Goal: Task Accomplishment & Management: Manage account settings

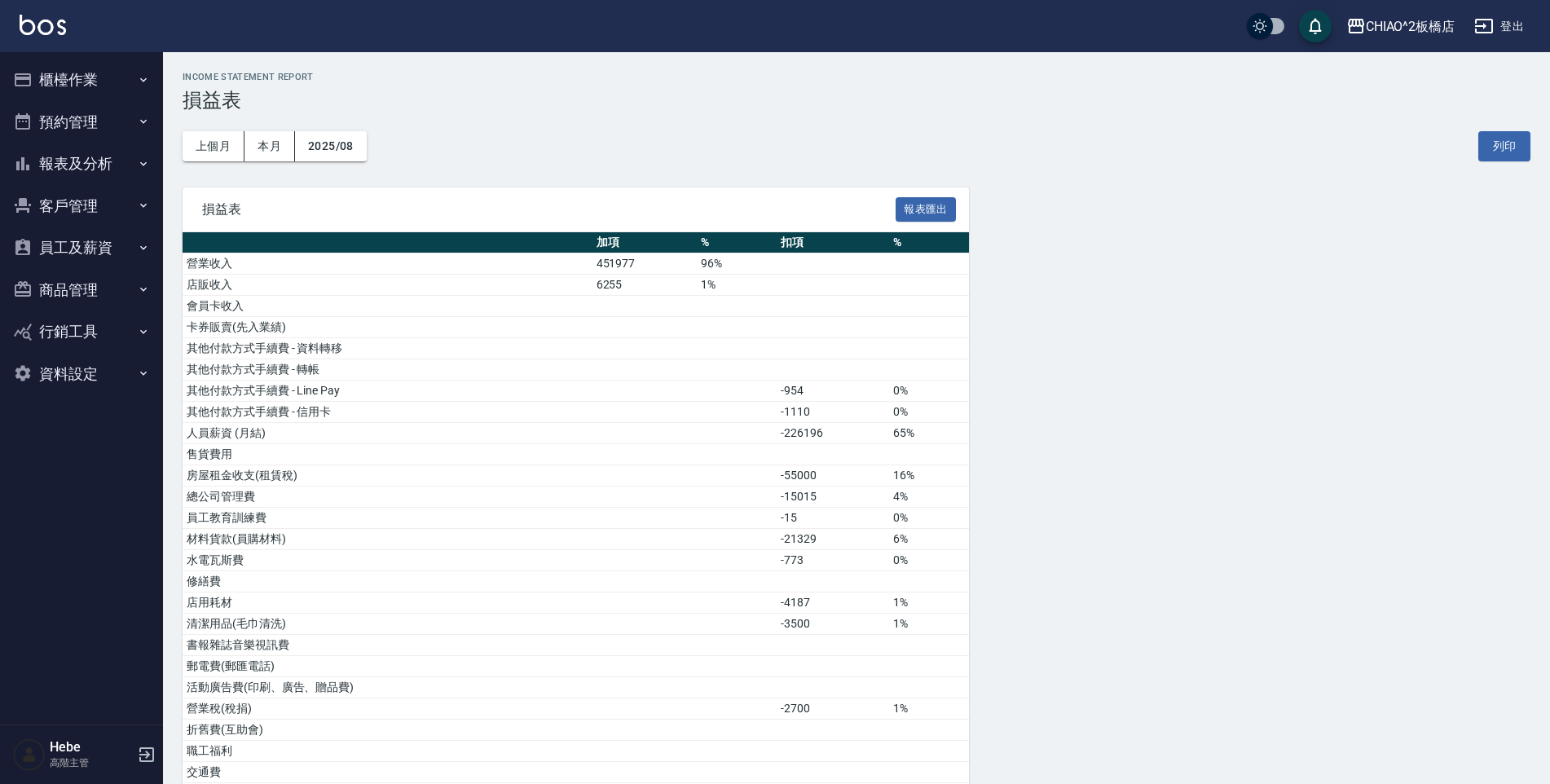
click at [68, 82] on button "櫃檯作業" at bounding box center [81, 80] width 150 height 43
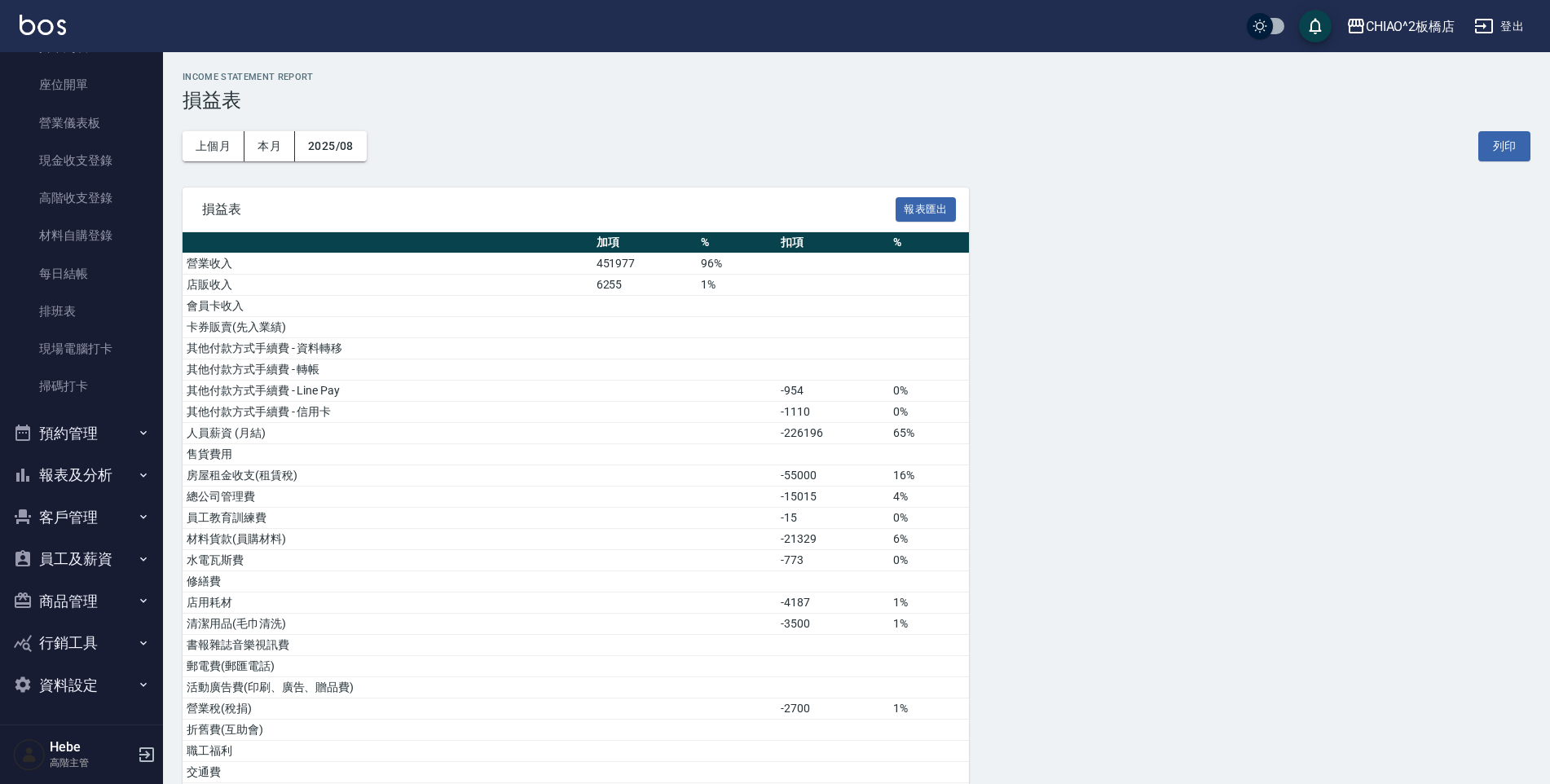
scroll to position [155, 0]
click at [70, 510] on button "客戶管理" at bounding box center [81, 516] width 150 height 43
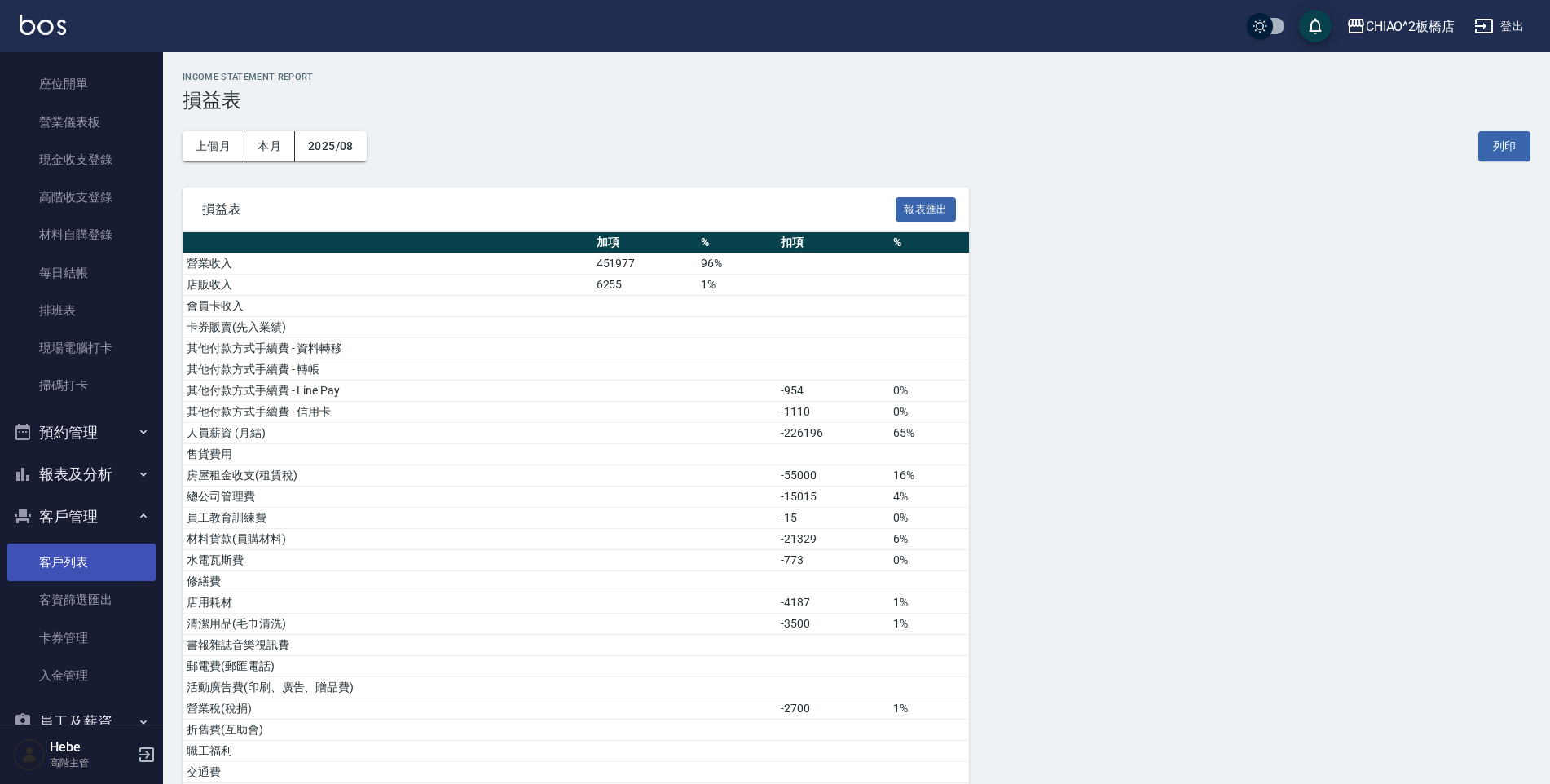
click at [97, 559] on link "客戶列表" at bounding box center [81, 562] width 150 height 38
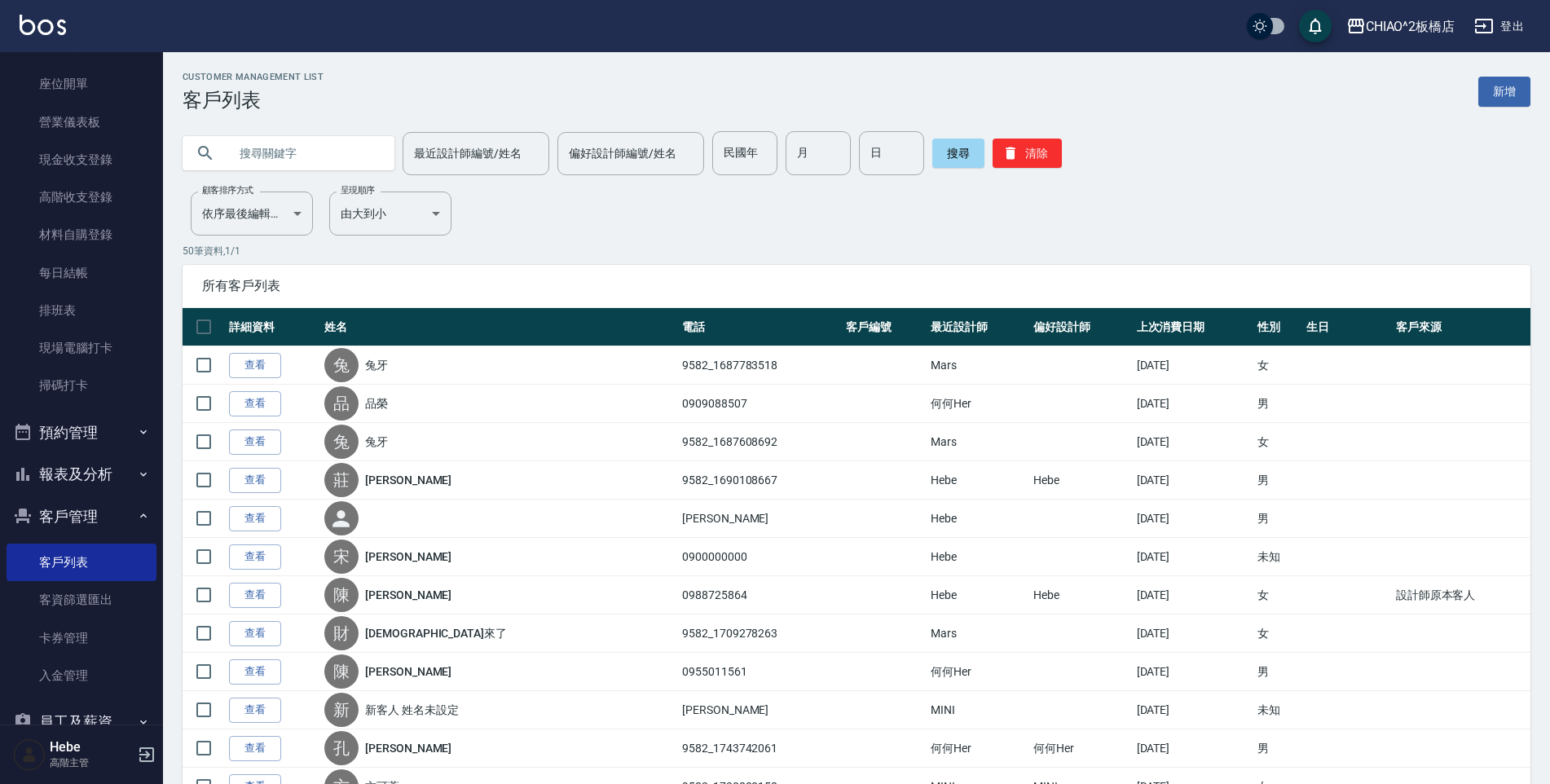
scroll to position [318, 0]
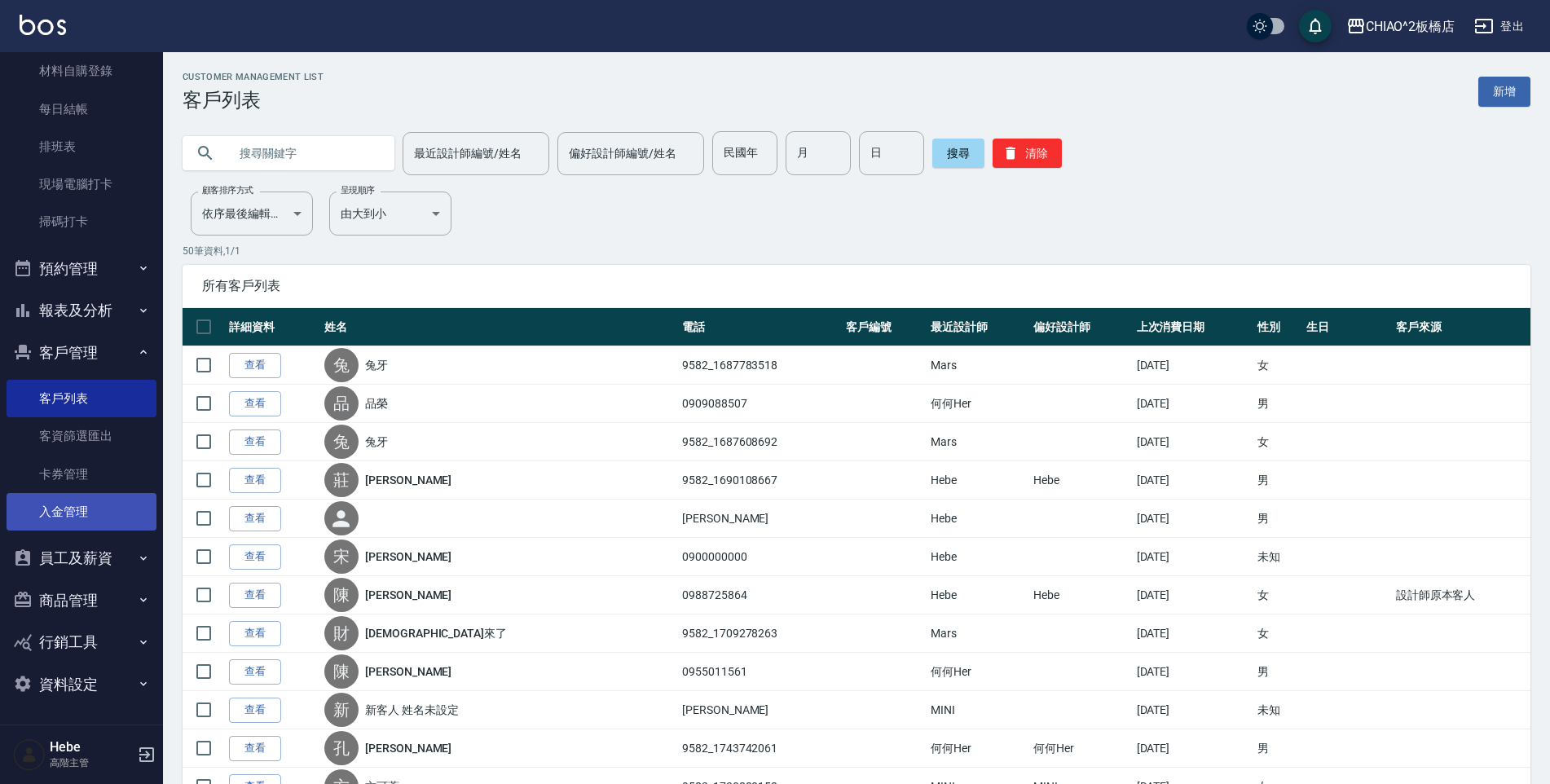
click at [65, 516] on link "入金管理" at bounding box center [81, 511] width 150 height 38
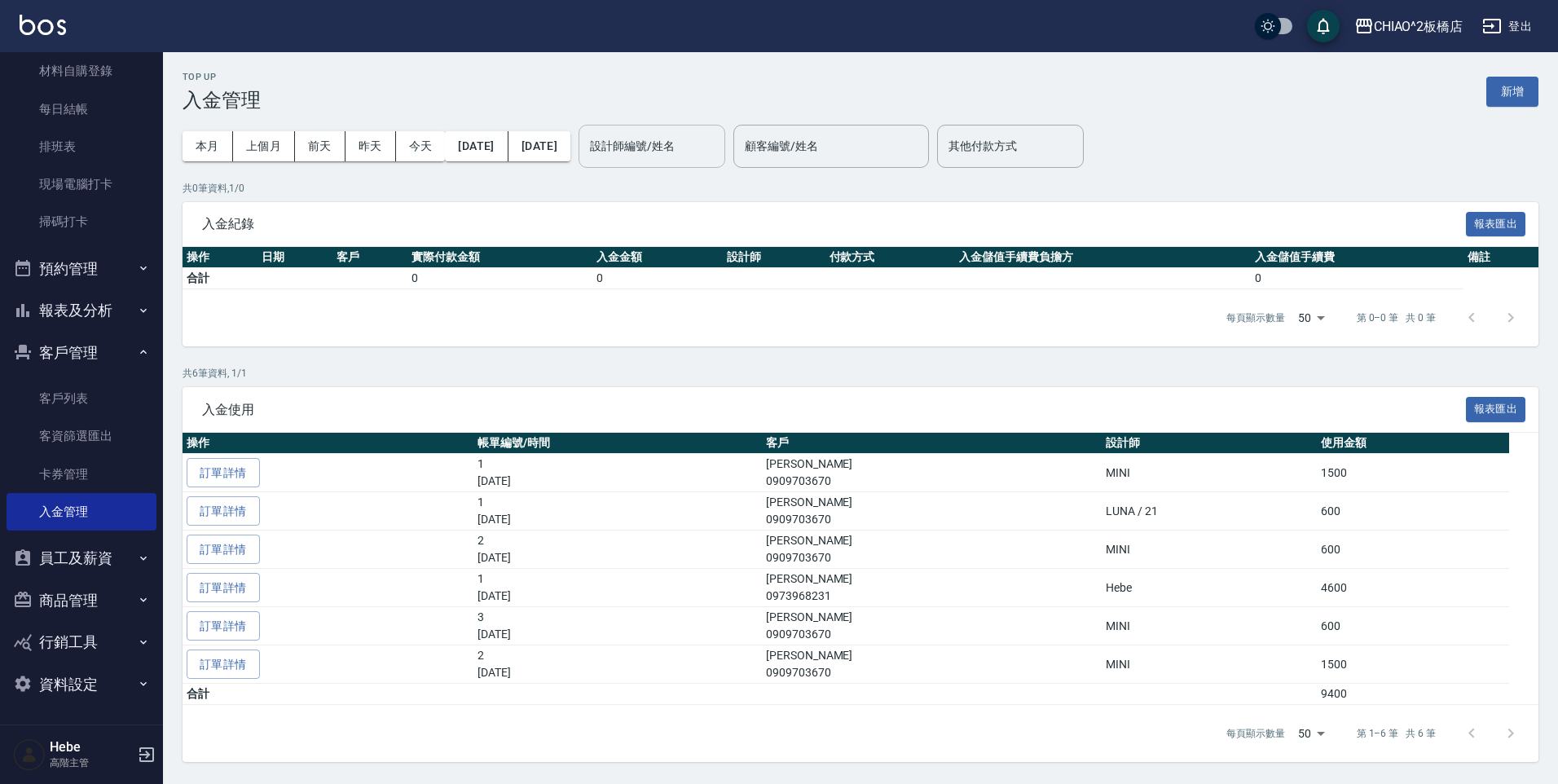
click at [680, 137] on div "設計師編號/姓名 設計師編號/姓名" at bounding box center [652, 146] width 147 height 43
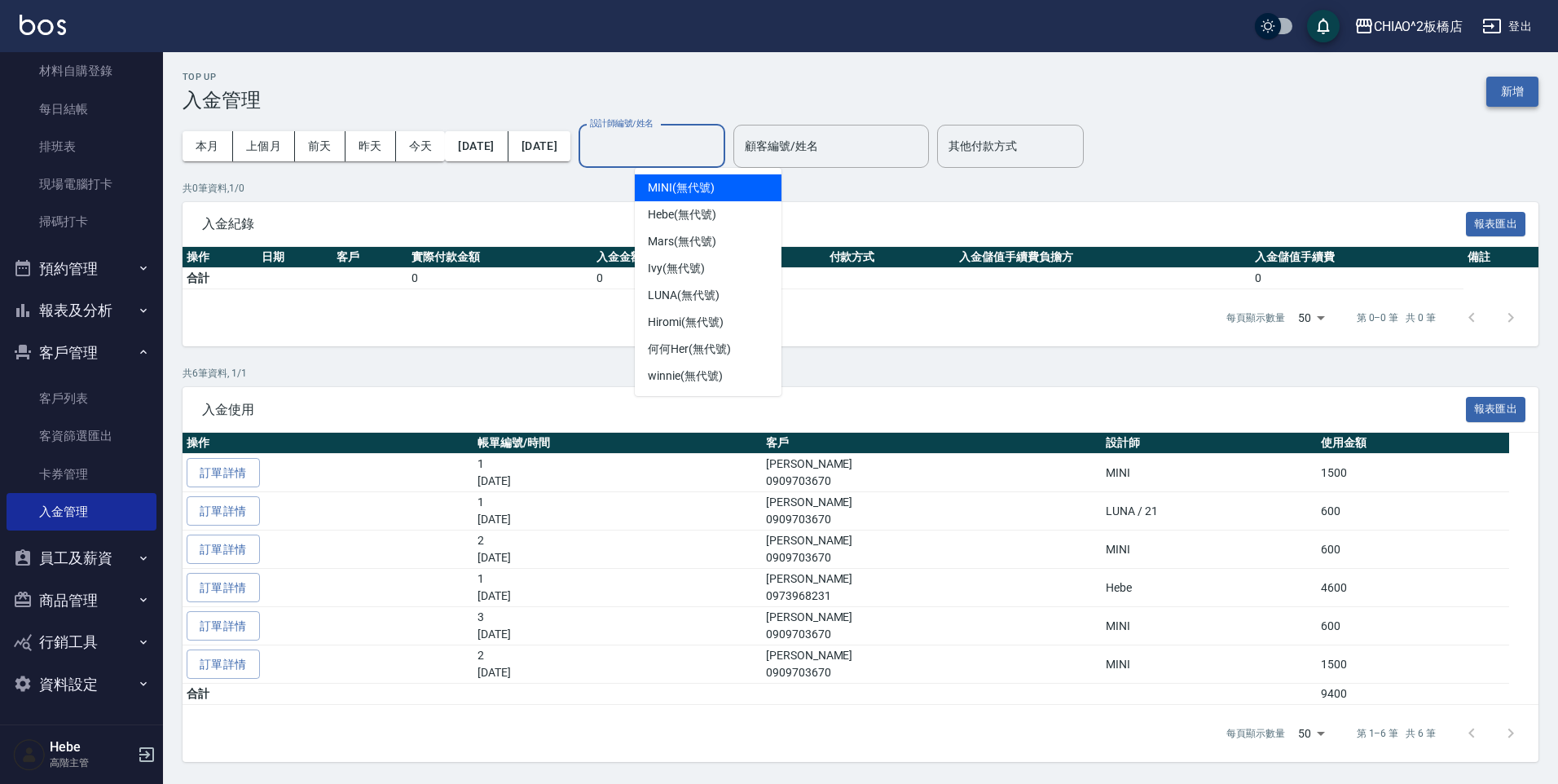
click at [1514, 87] on button "新增" at bounding box center [1513, 92] width 52 height 30
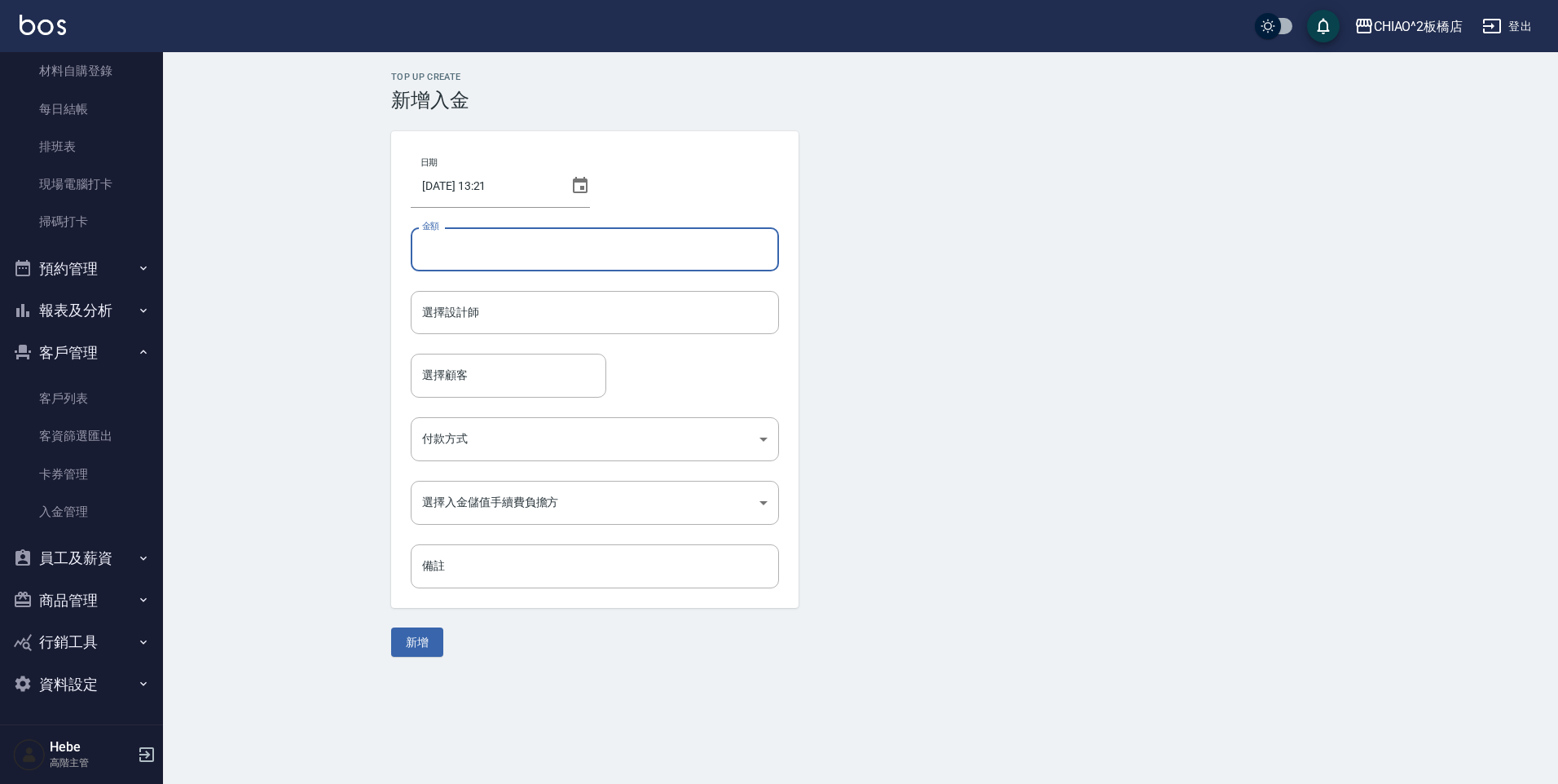
click at [520, 258] on input "金額" at bounding box center [595, 250] width 368 height 44
type input "1"
type input "15000"
click at [391, 627] on button "新增" at bounding box center [418, 642] width 52 height 30
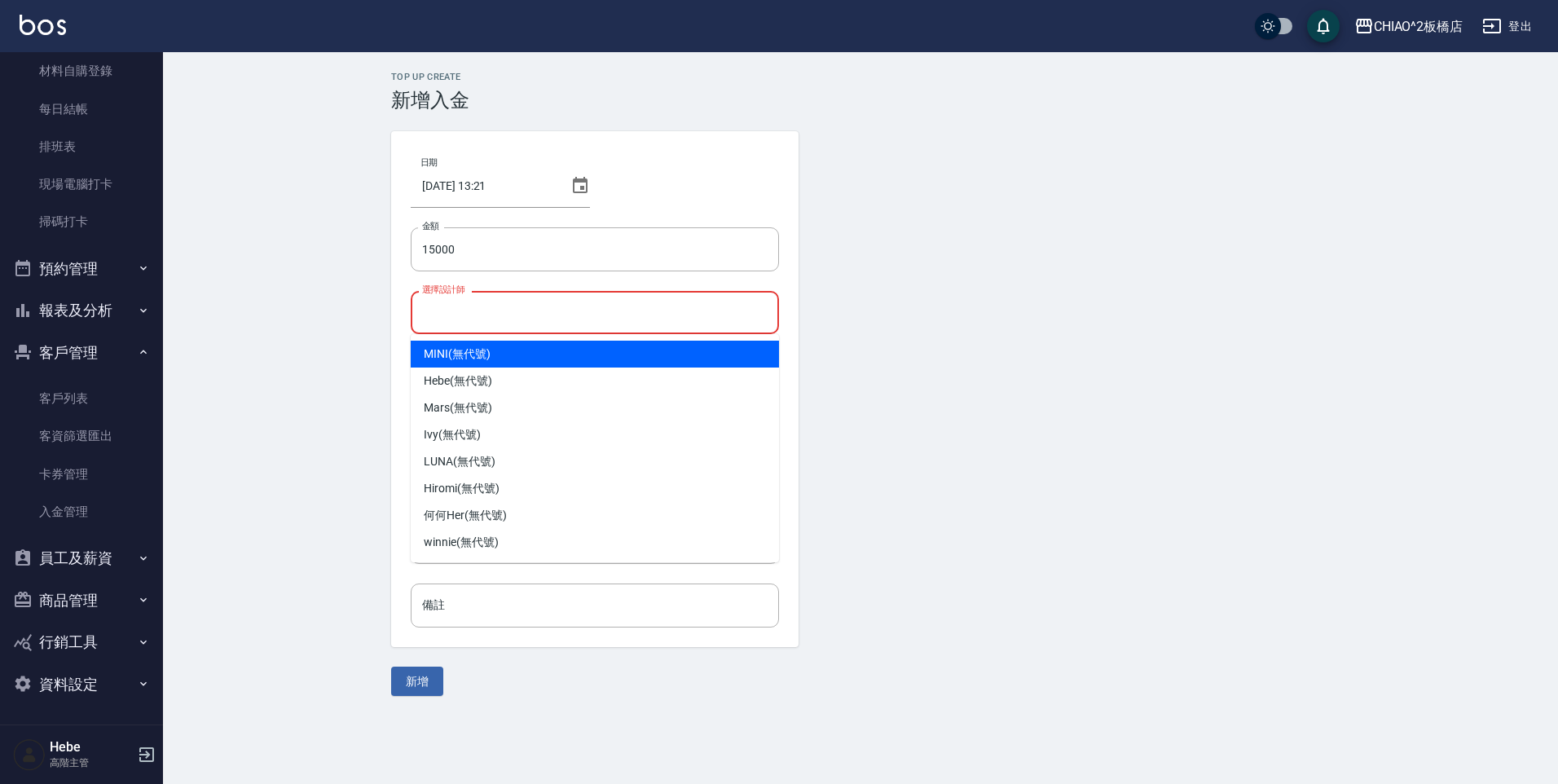
click at [488, 307] on input "選擇設計師" at bounding box center [595, 312] width 354 height 29
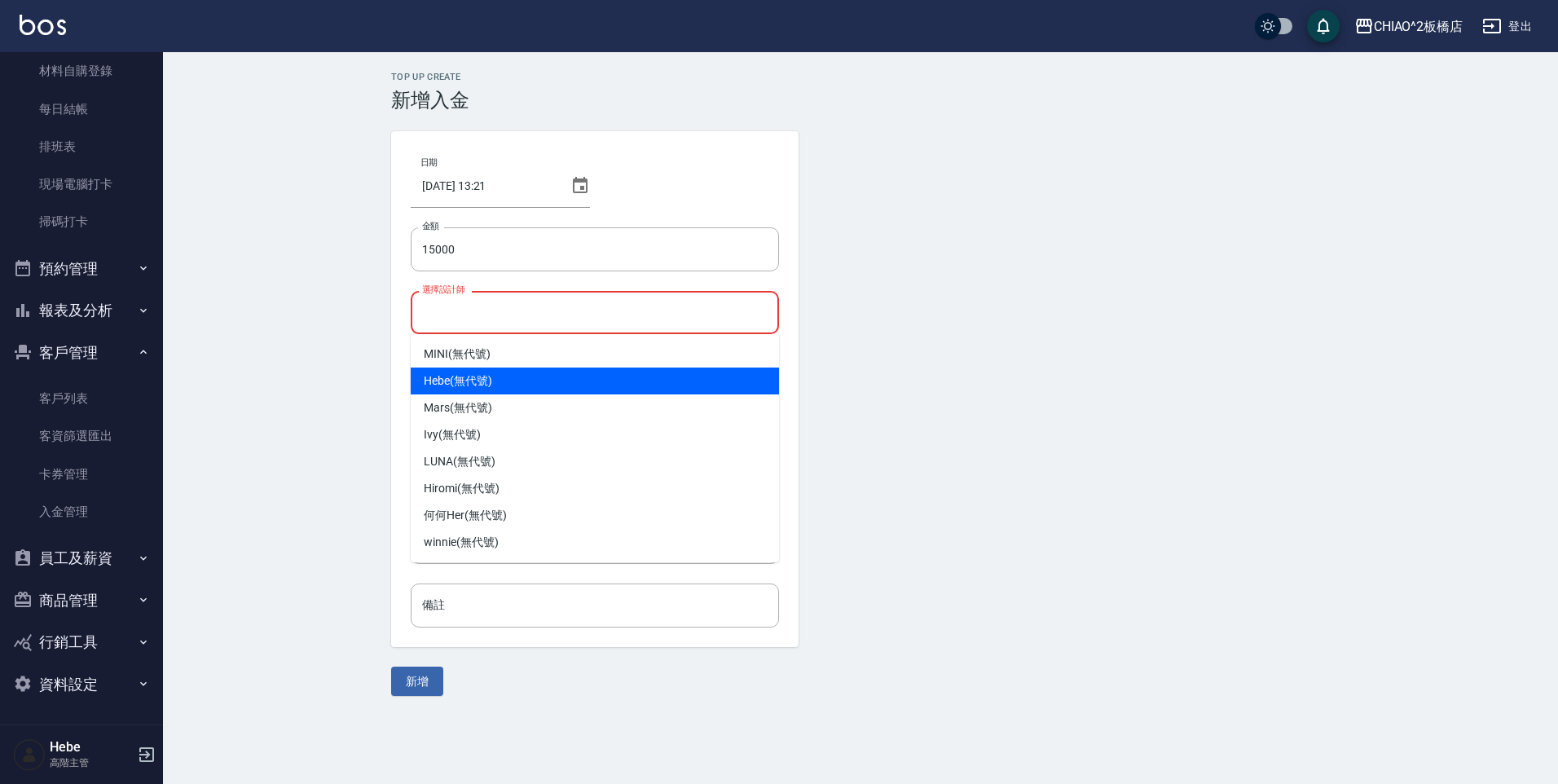
click at [463, 380] on span "Hebe (無代號)" at bounding box center [458, 381] width 69 height 17
type input "Hebe(無代號)"
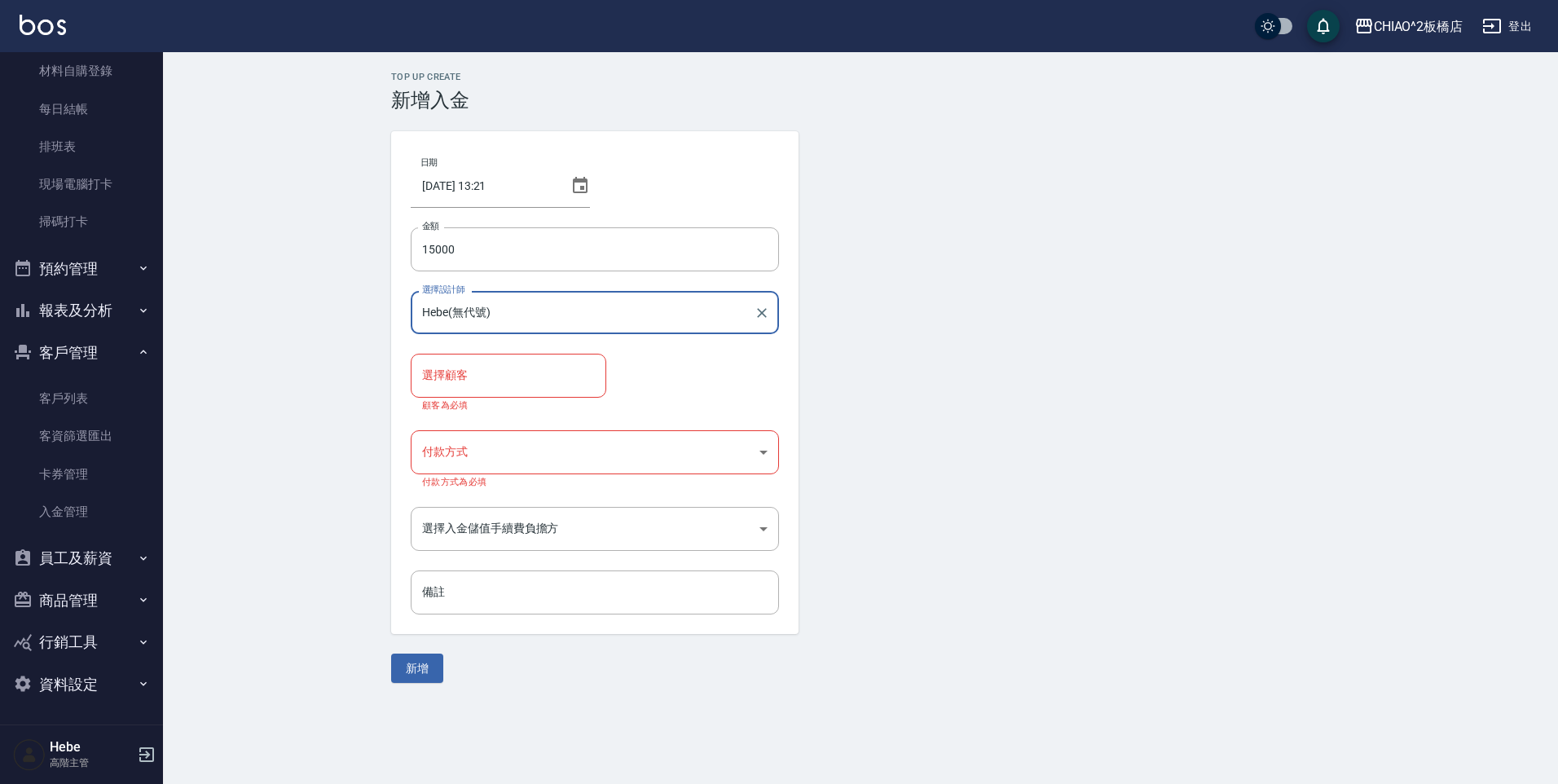
click at [459, 384] on input "選擇顧客" at bounding box center [508, 375] width 181 height 29
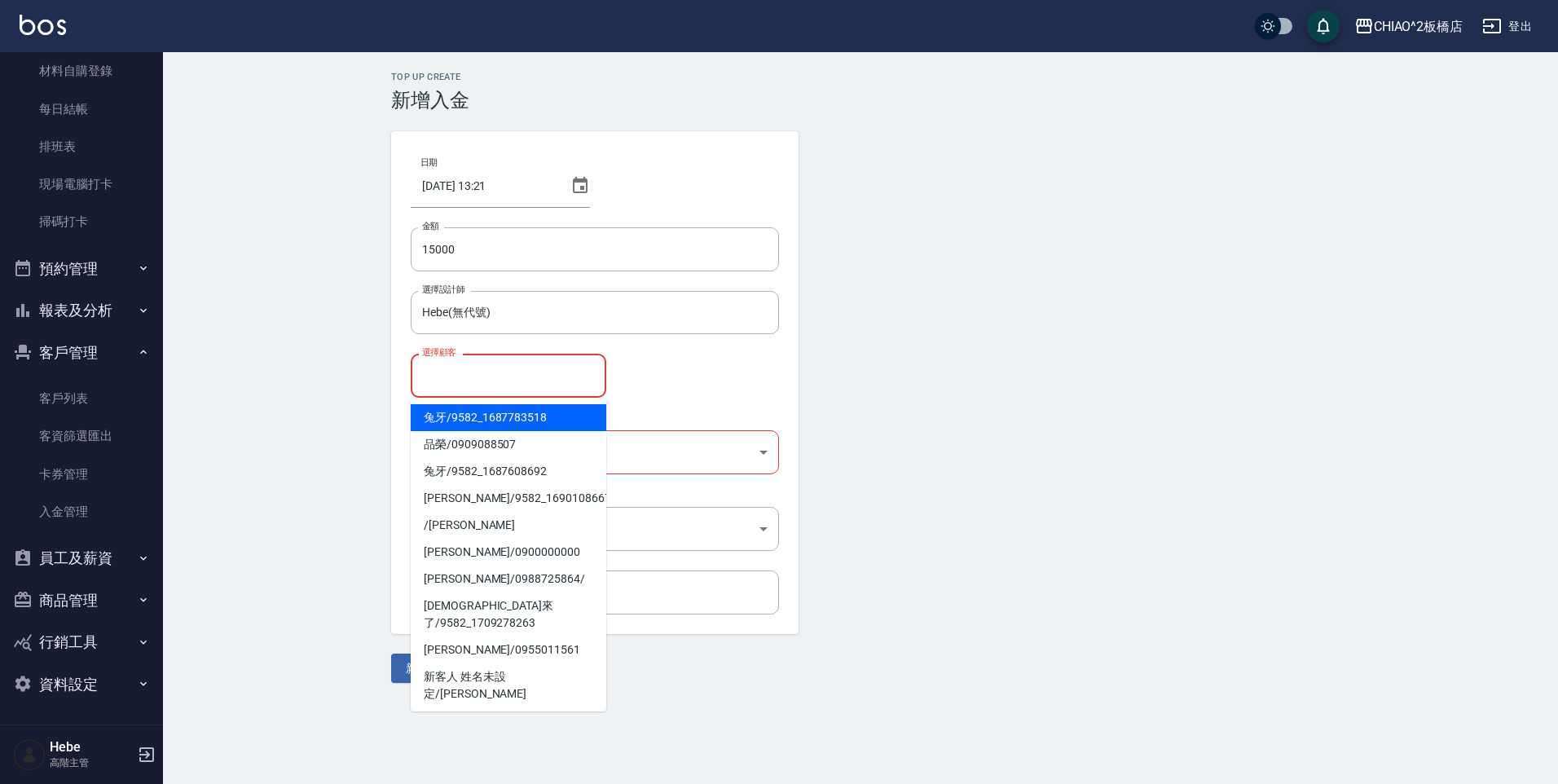
click at [472, 421] on span "兔牙 / 9582_1687783518" at bounding box center [508, 417] width 196 height 27
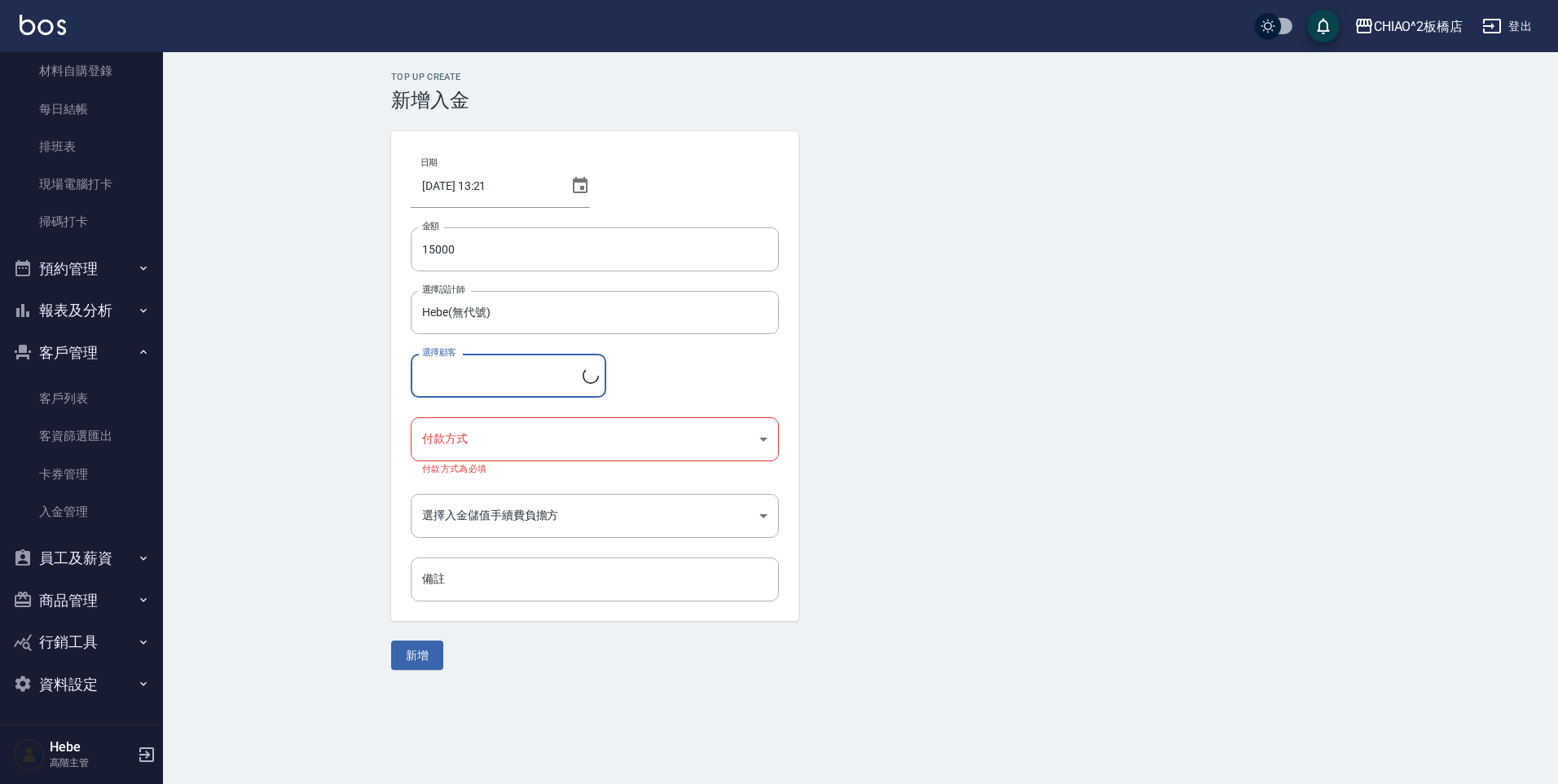
type input "兔牙/9582_1687783518"
click at [465, 443] on body "CHIAO^2板橋店 登出 櫃檯作業 打帳單 帳單列表 掛單列表 座位開單 營業儀表板 現金收支登錄 高階收支登錄 材料自購登錄 每日結帳 排班表 現場電腦打…" at bounding box center [779, 392] width 1558 height 784
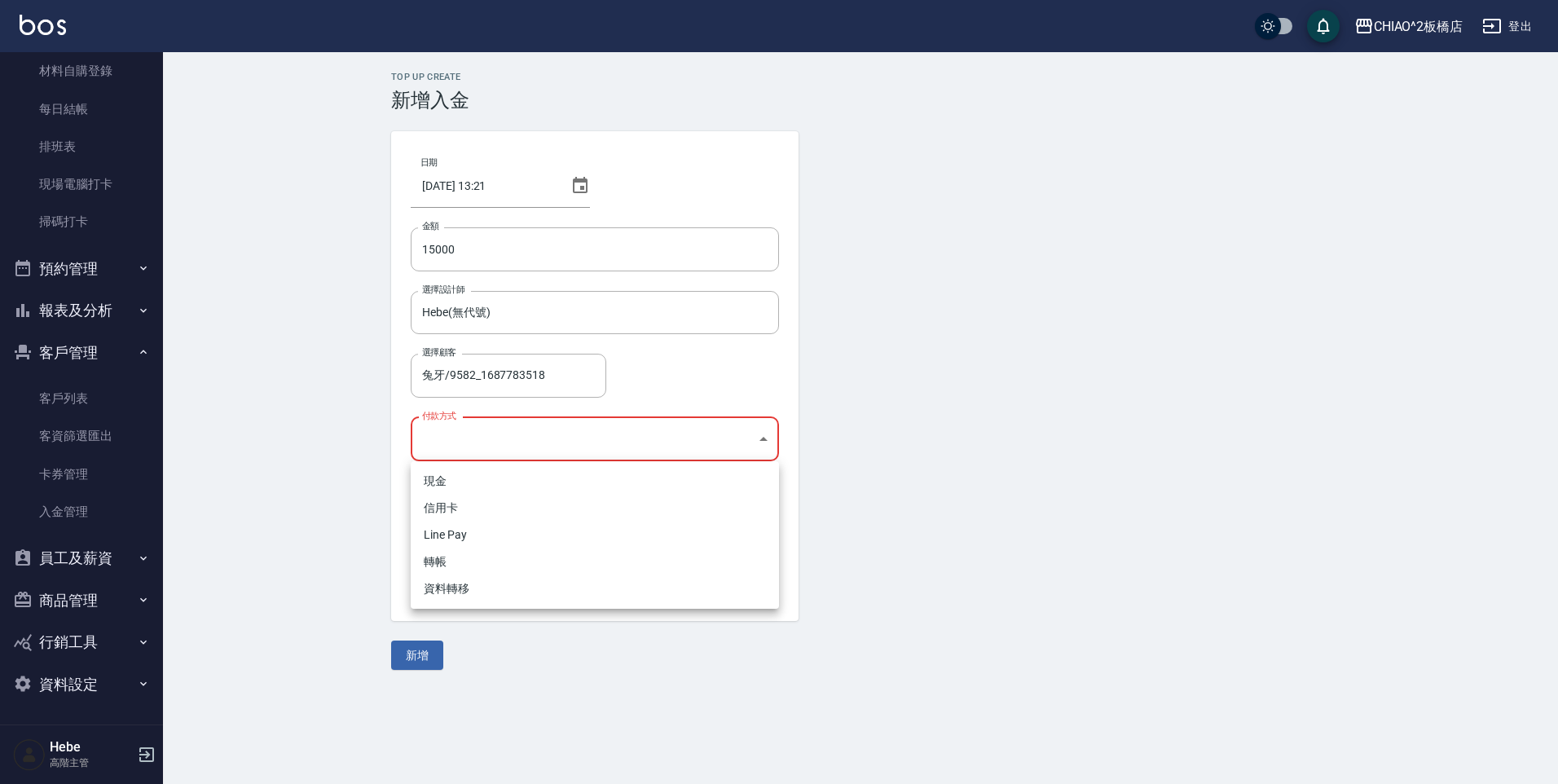
click at [444, 482] on li "現金" at bounding box center [595, 480] width 368 height 27
type input "現金"
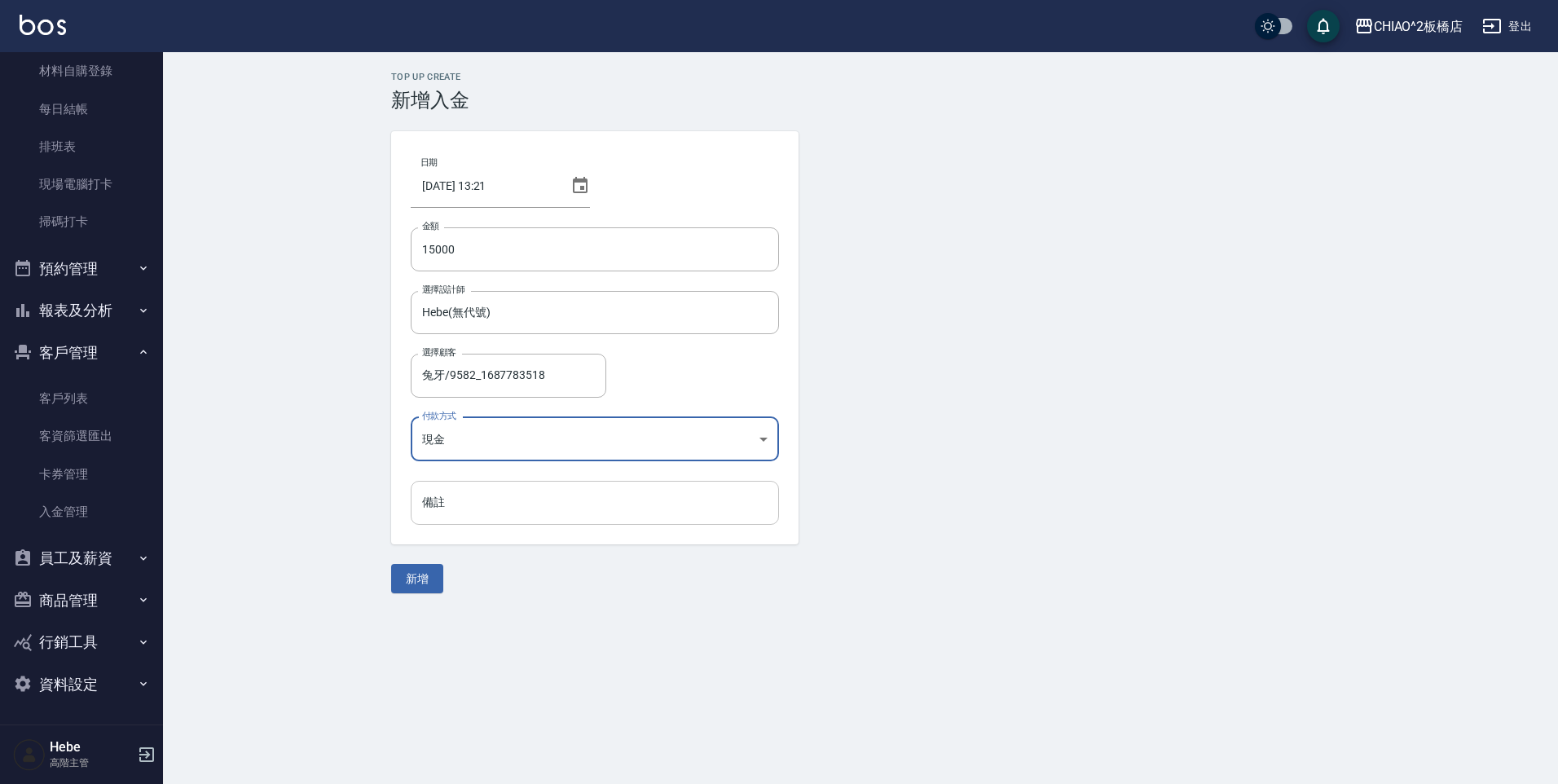
click at [502, 504] on input "備註" at bounding box center [595, 502] width 368 height 44
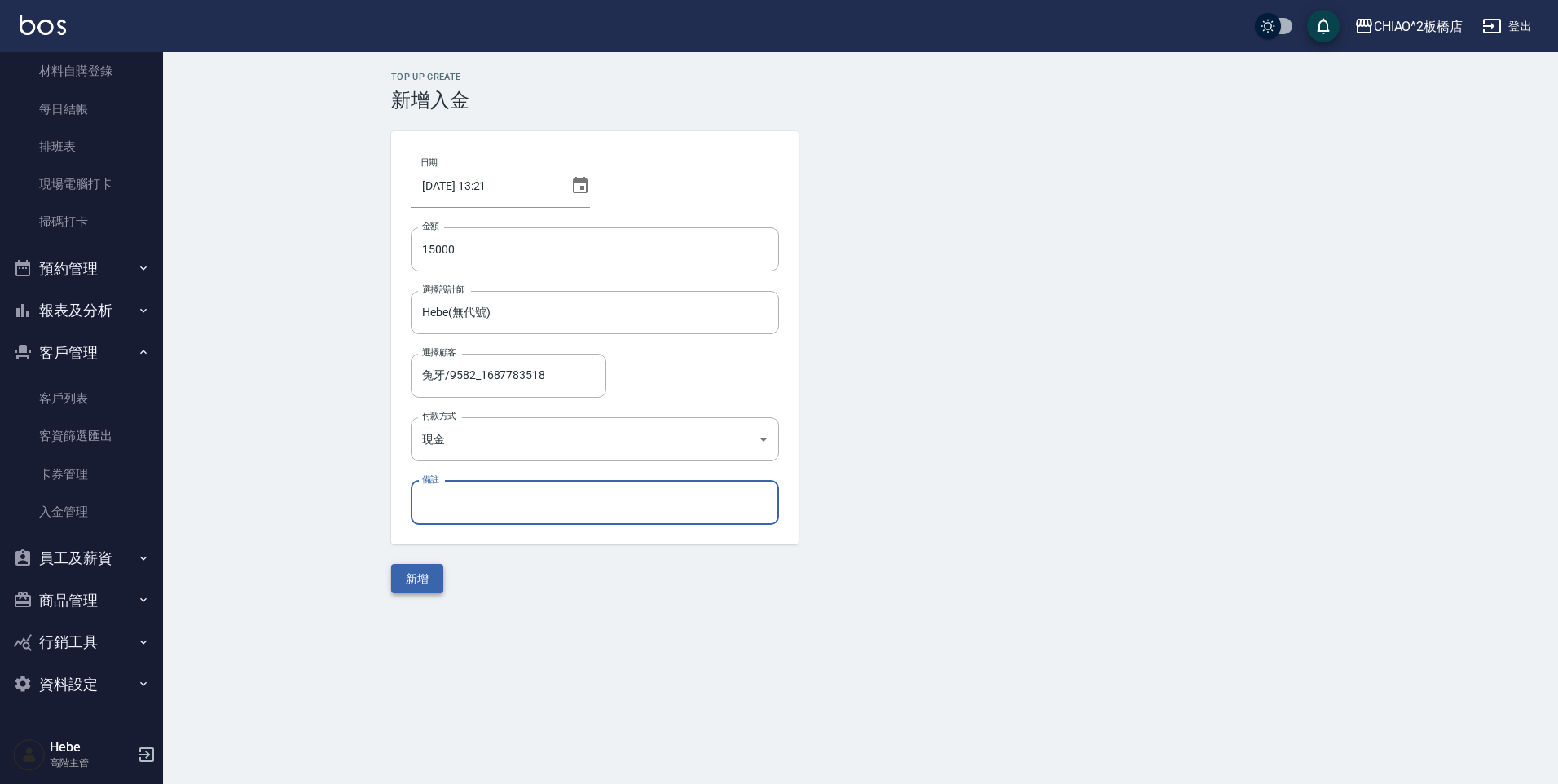
click at [423, 586] on button "新增" at bounding box center [418, 579] width 52 height 30
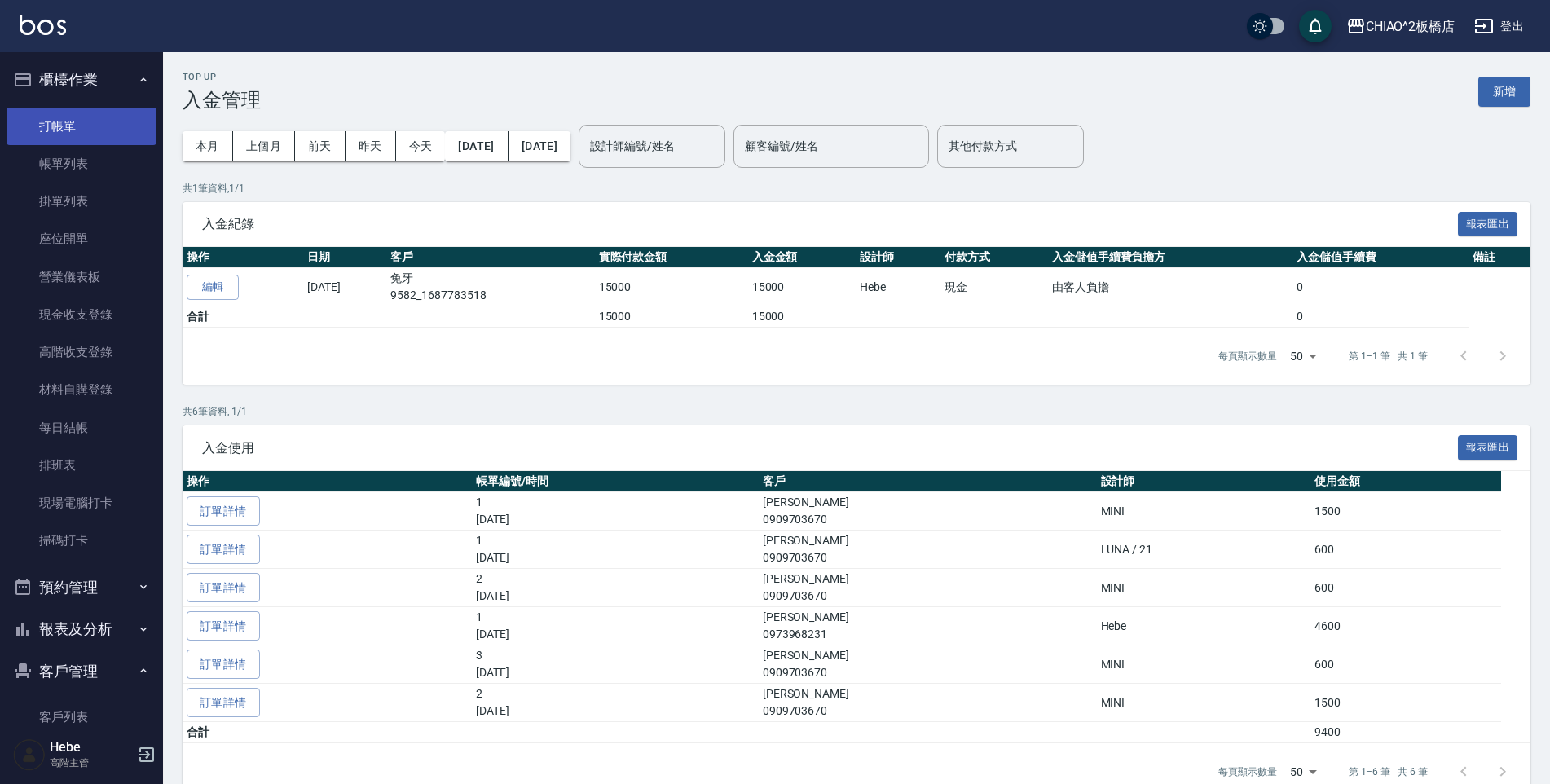
click at [63, 133] on link "打帳單" at bounding box center [81, 126] width 150 height 38
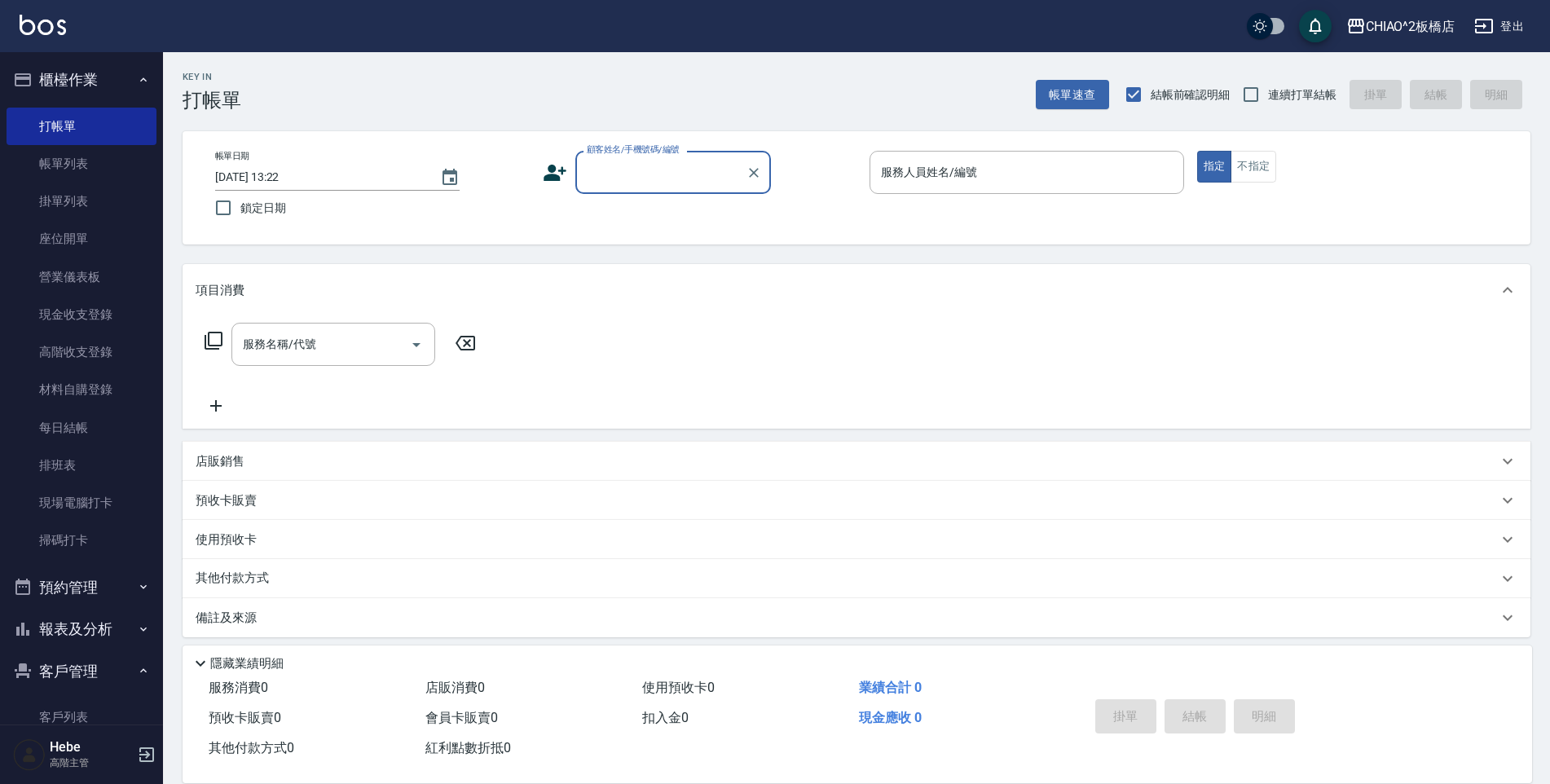
click at [651, 173] on input "顧客姓名/手機號碼/編號" at bounding box center [661, 172] width 156 height 29
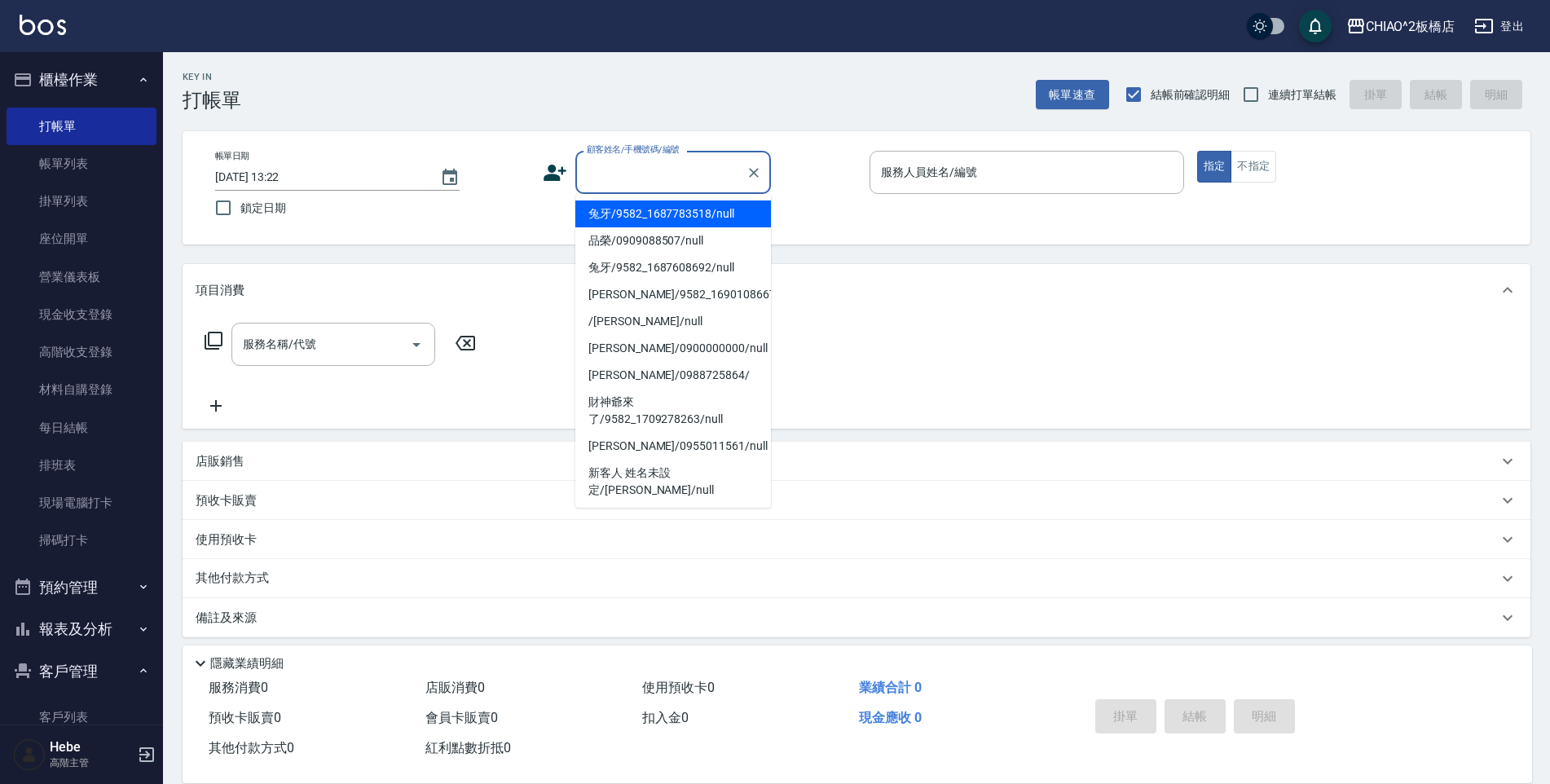
click at [636, 219] on li "兔牙/9582_1687783518/null" at bounding box center [673, 214] width 196 height 27
type input "兔牙/9582_1687783518/null"
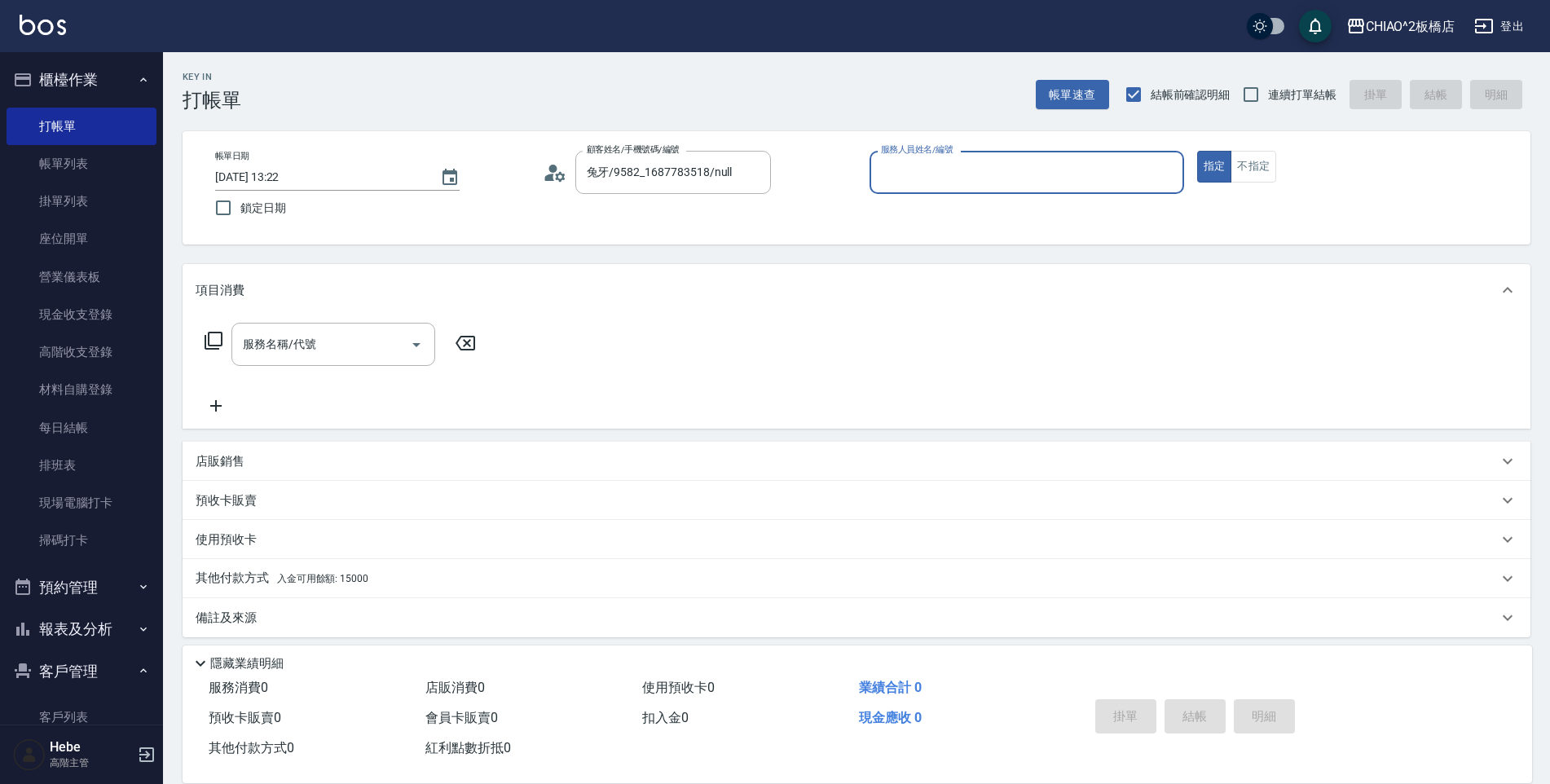
click at [902, 194] on div "服務人員姓名/編號" at bounding box center [1027, 172] width 314 height 43
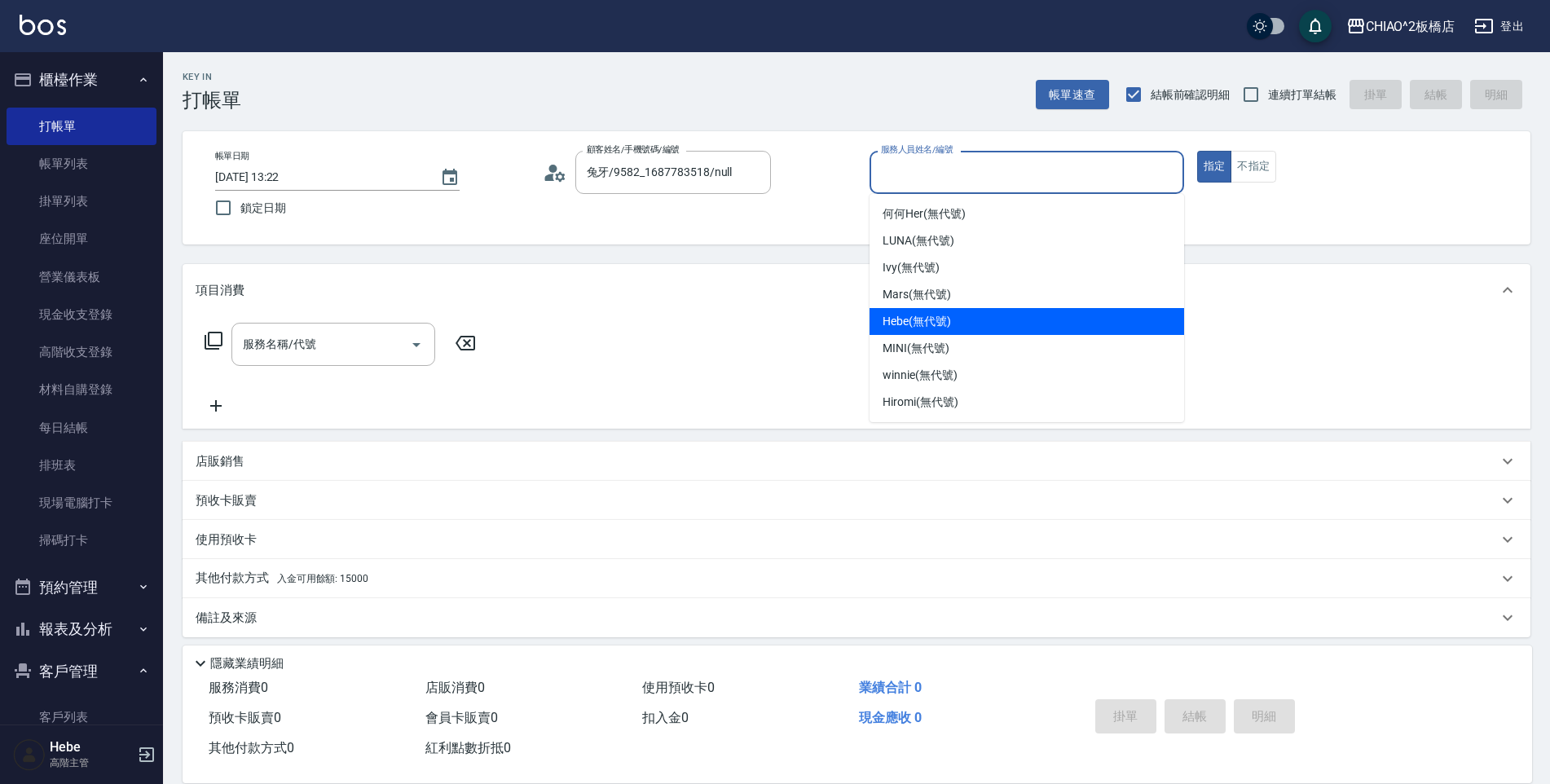
click at [925, 334] on div "Hebe (無代號)" at bounding box center [1027, 321] width 314 height 27
type input "Hebe(無代號)"
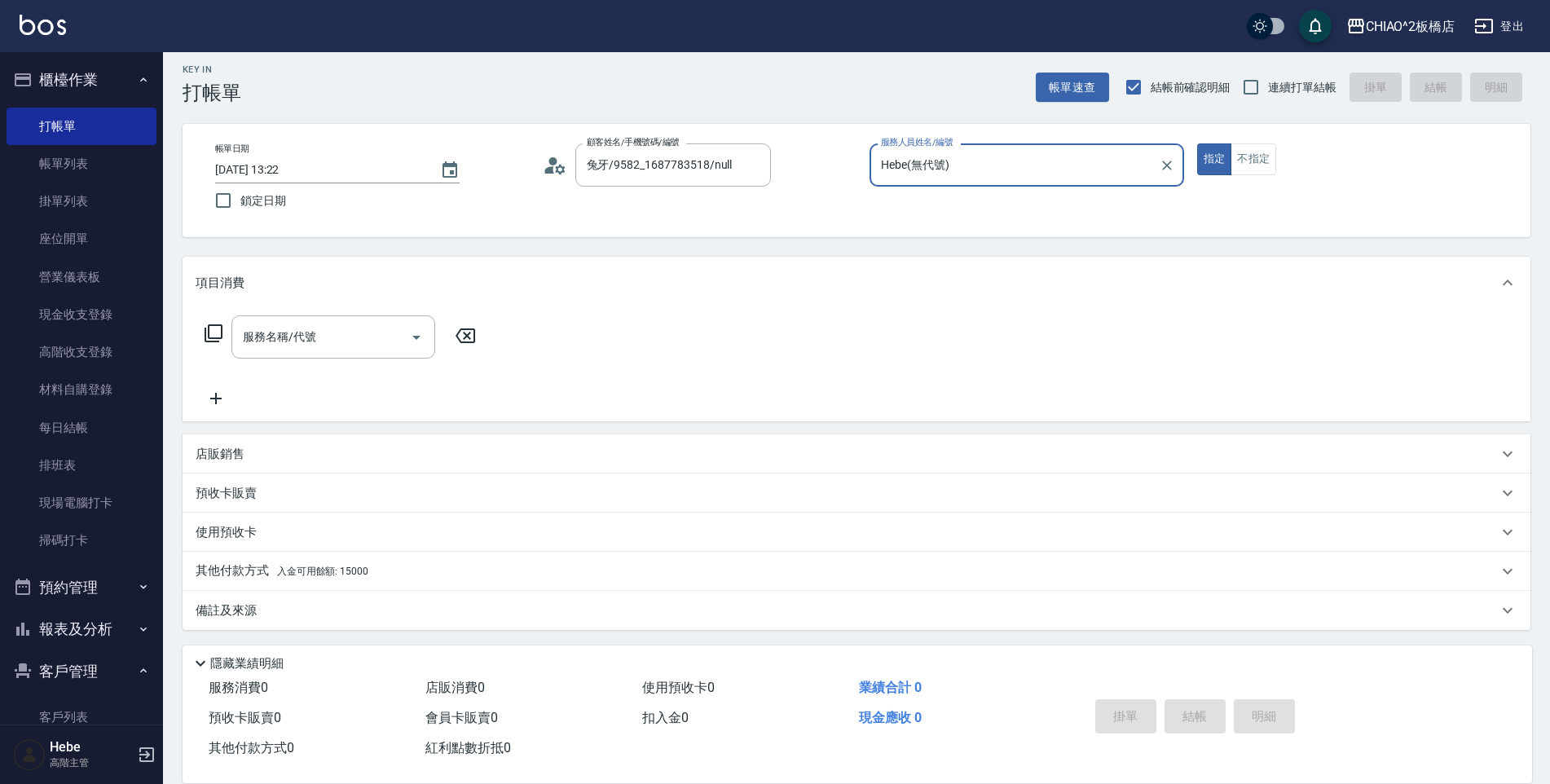
scroll to position [10, 0]
click at [227, 565] on p "其他付款方式 入金可用餘額: 15000" at bounding box center [282, 569] width 173 height 18
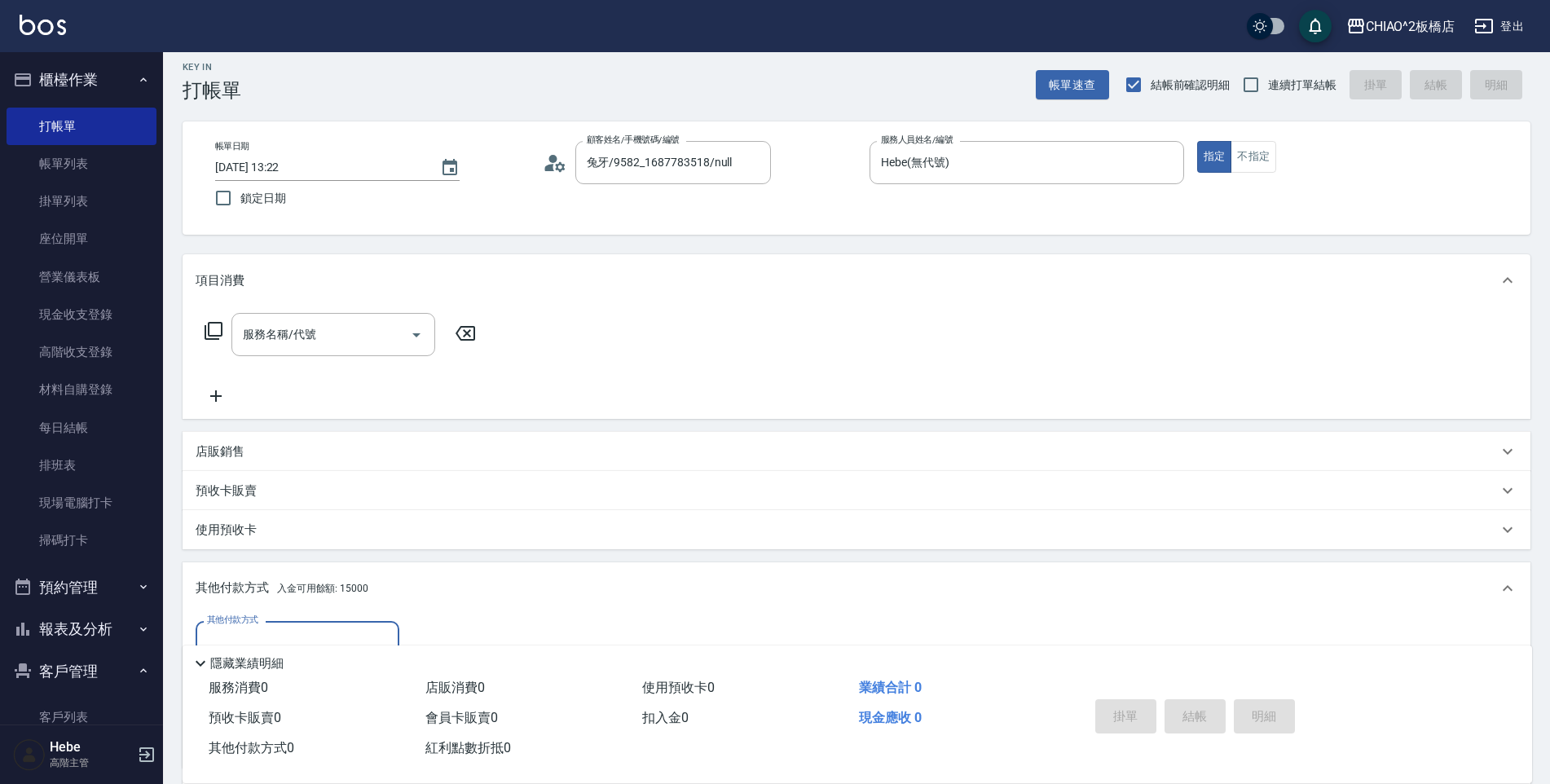
scroll to position [91, 0]
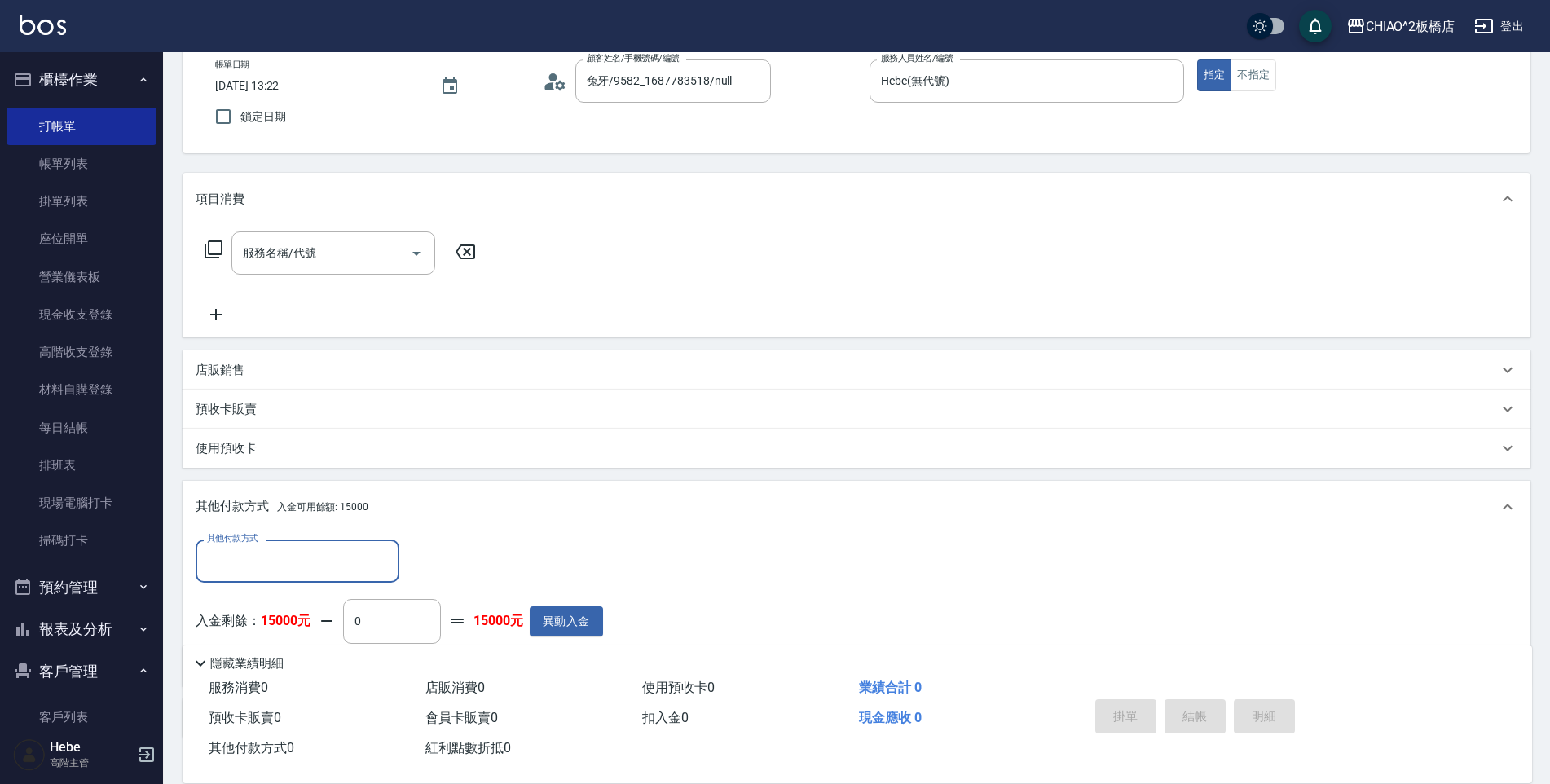
click at [229, 555] on input "其他付款方式" at bounding box center [297, 561] width 189 height 29
click at [267, 248] on div "服務名稱/代號 服務名稱/代號" at bounding box center [333, 253] width 204 height 43
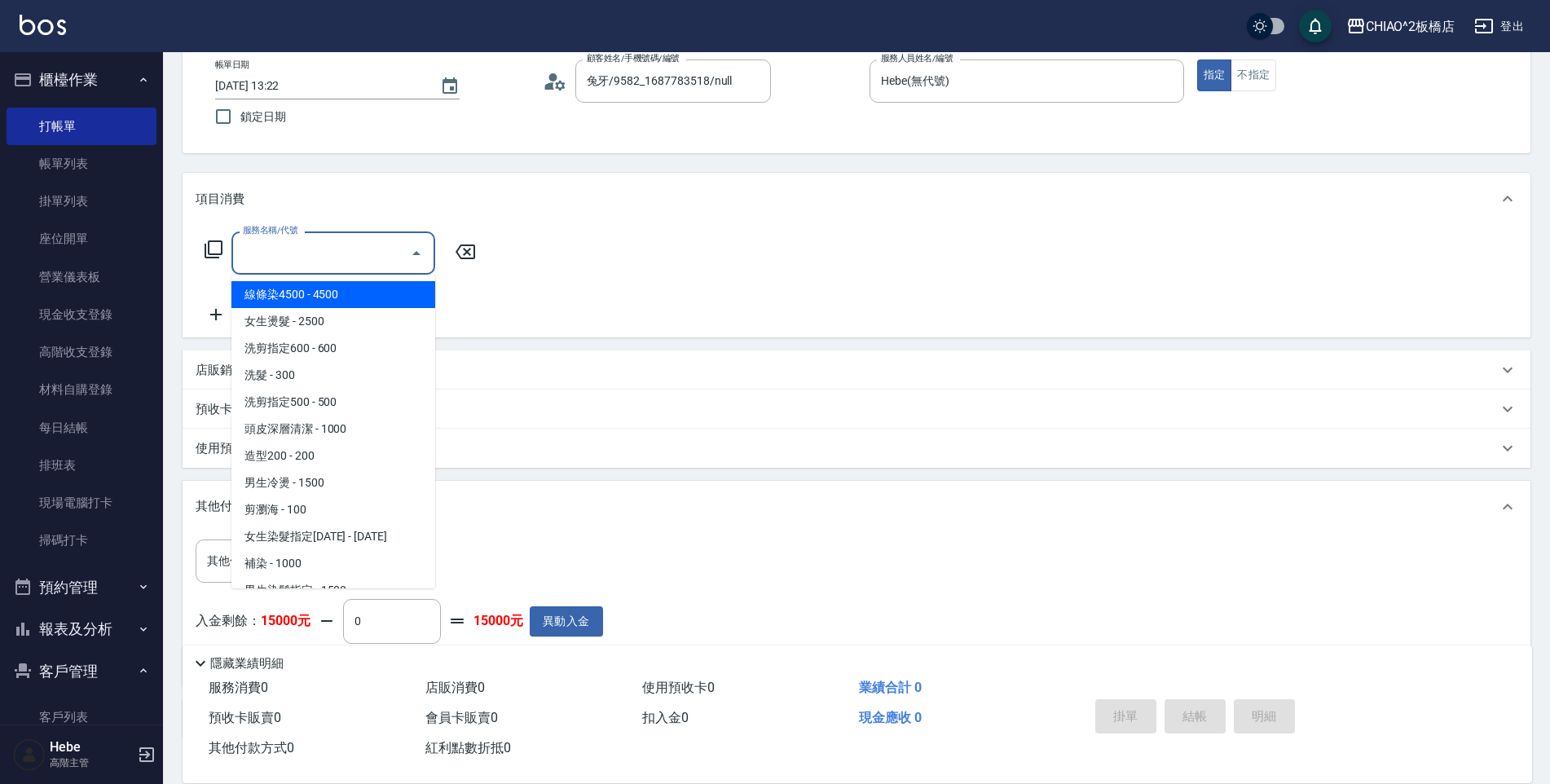
click at [345, 295] on span "線條染4500 - 4500" at bounding box center [333, 294] width 204 height 27
type input "線條染4500(96675)"
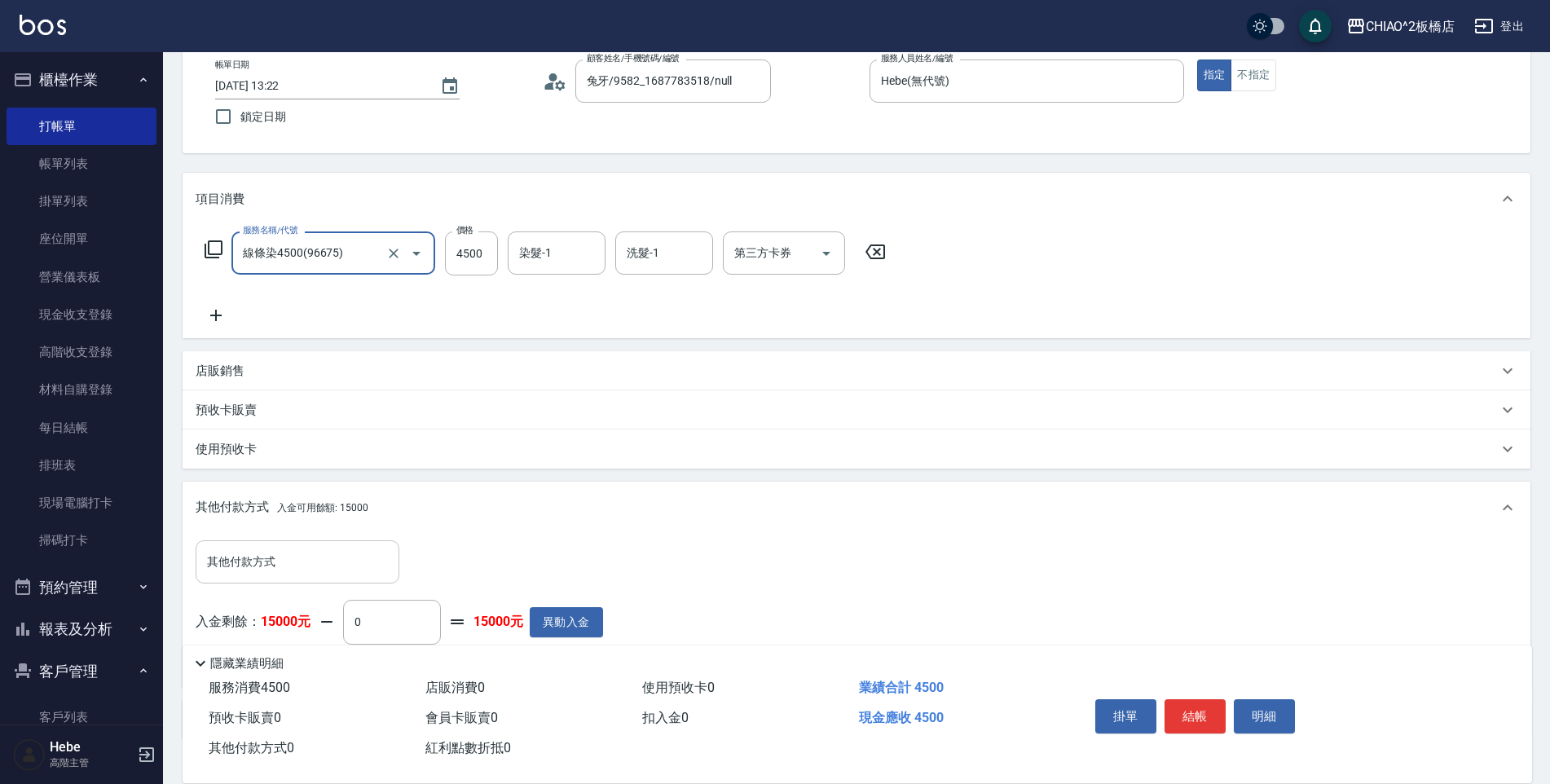
click at [268, 557] on input "其他付款方式" at bounding box center [297, 561] width 189 height 29
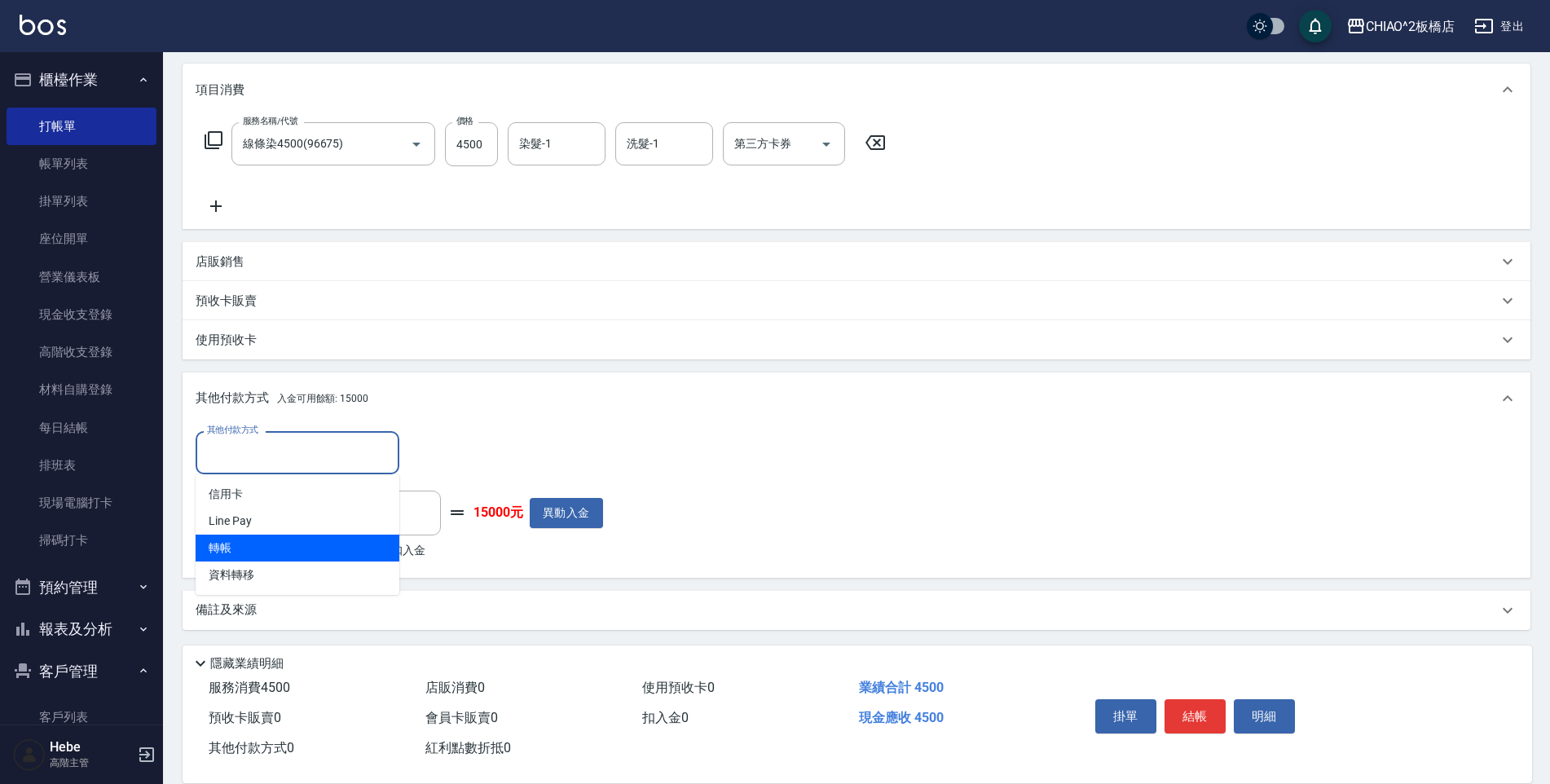
scroll to position [203, 0]
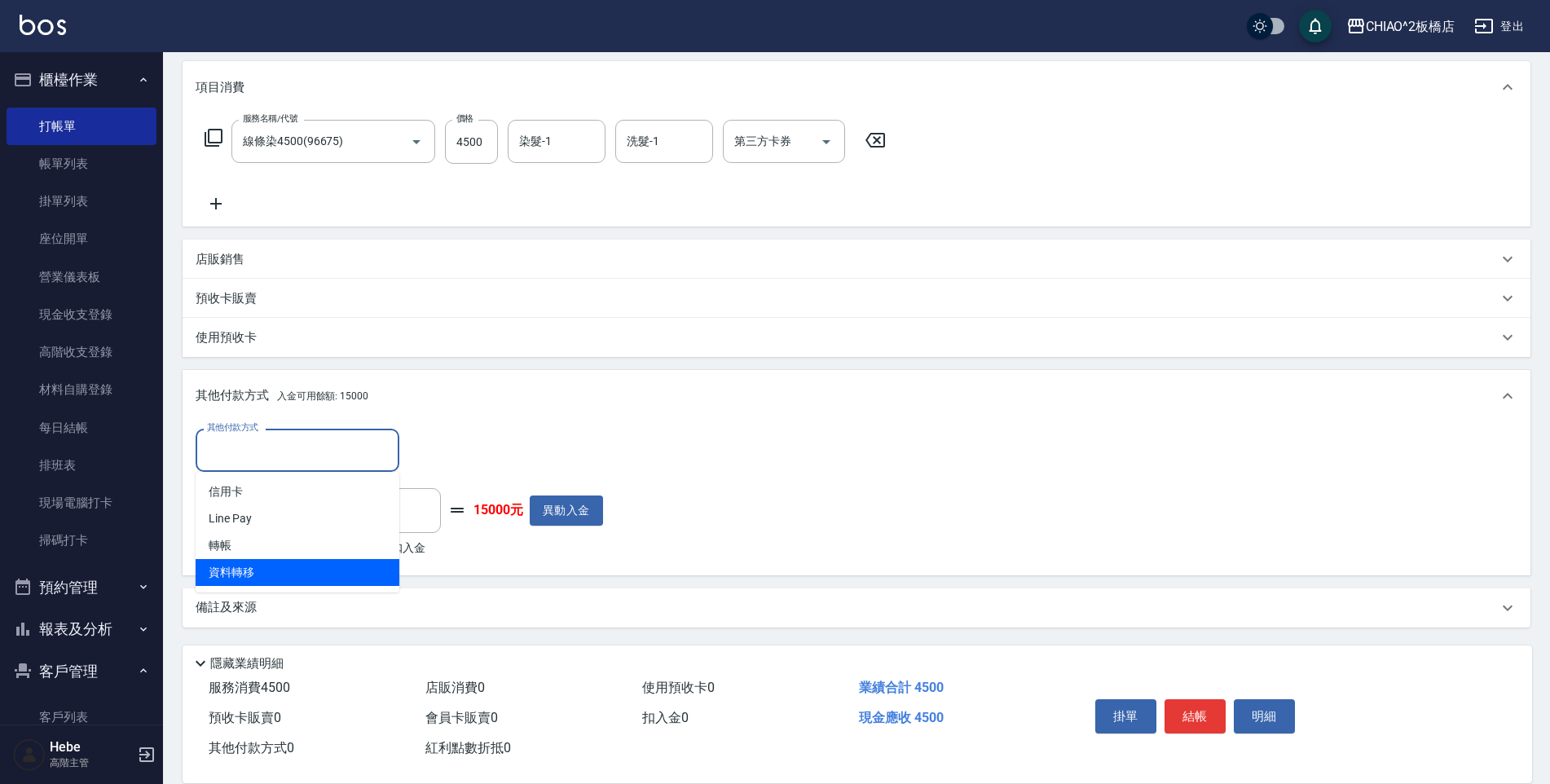
click at [255, 577] on span "資料轉移" at bounding box center [297, 572] width 204 height 27
type input "資料轉移"
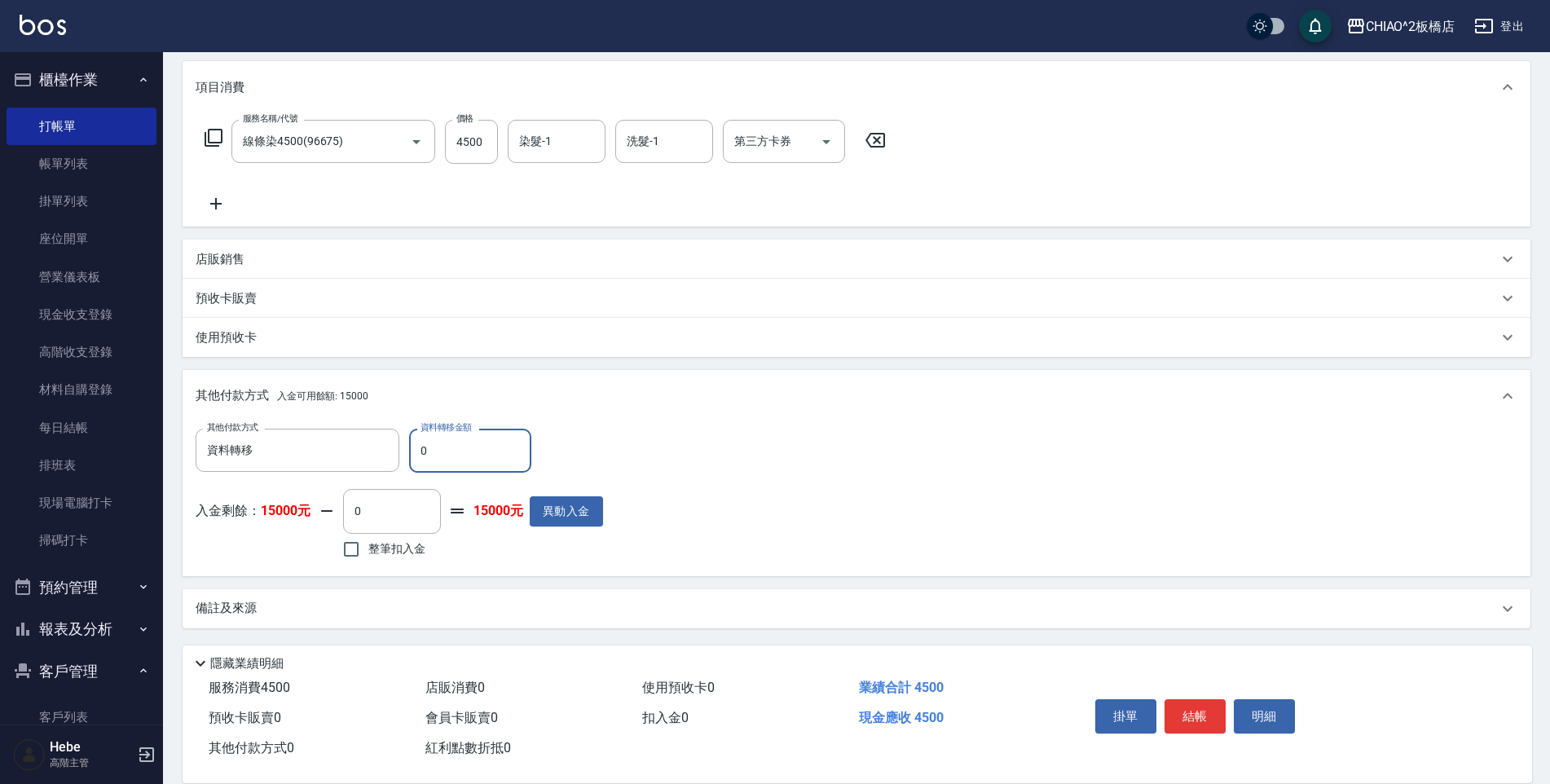
click at [443, 454] on input "0" at bounding box center [470, 451] width 122 height 44
click at [341, 457] on input "資料轉移" at bounding box center [285, 450] width 165 height 29
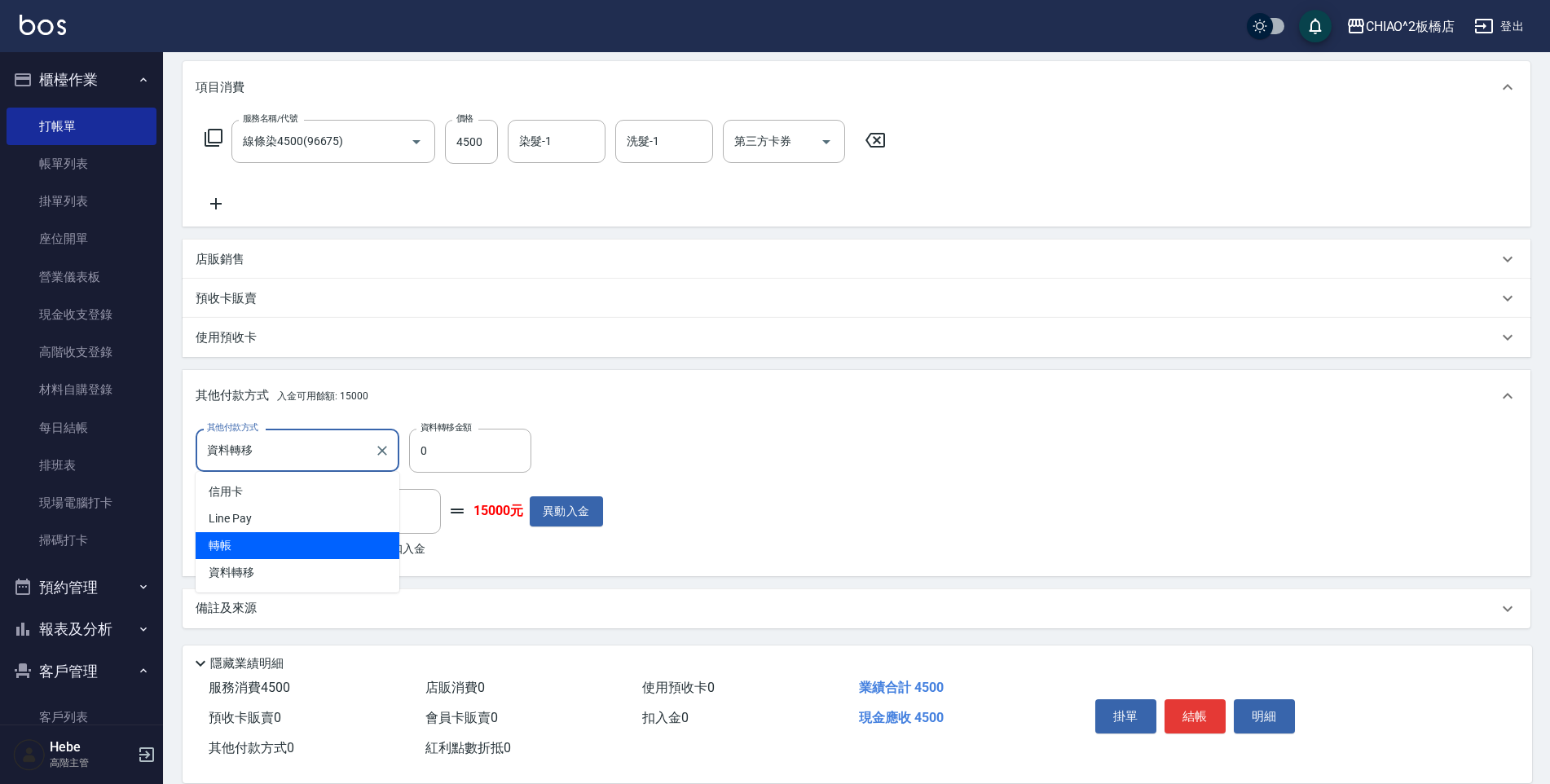
scroll to position [204, 0]
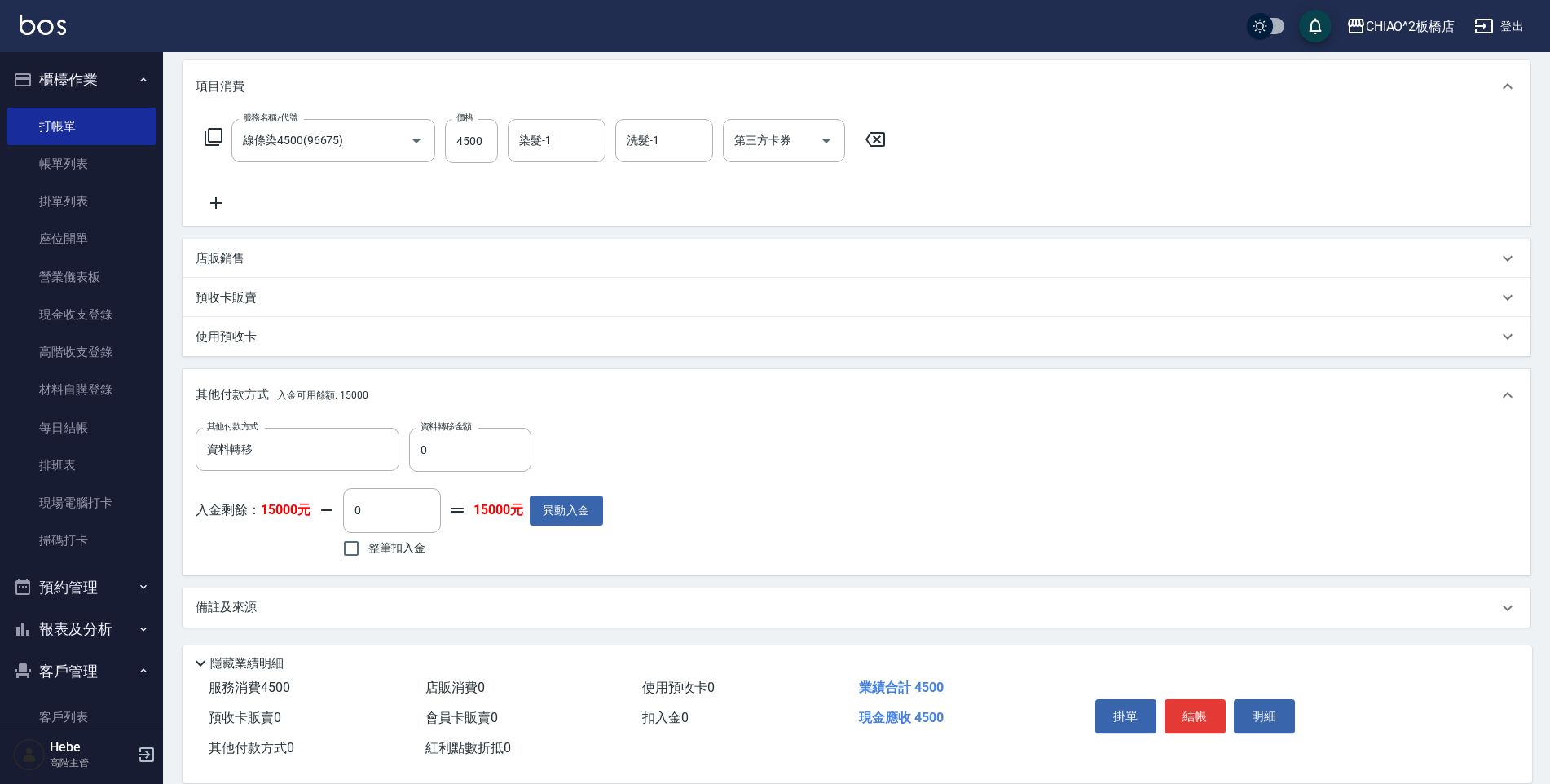
click at [533, 347] on div "使用預收卡" at bounding box center [856, 336] width 1348 height 39
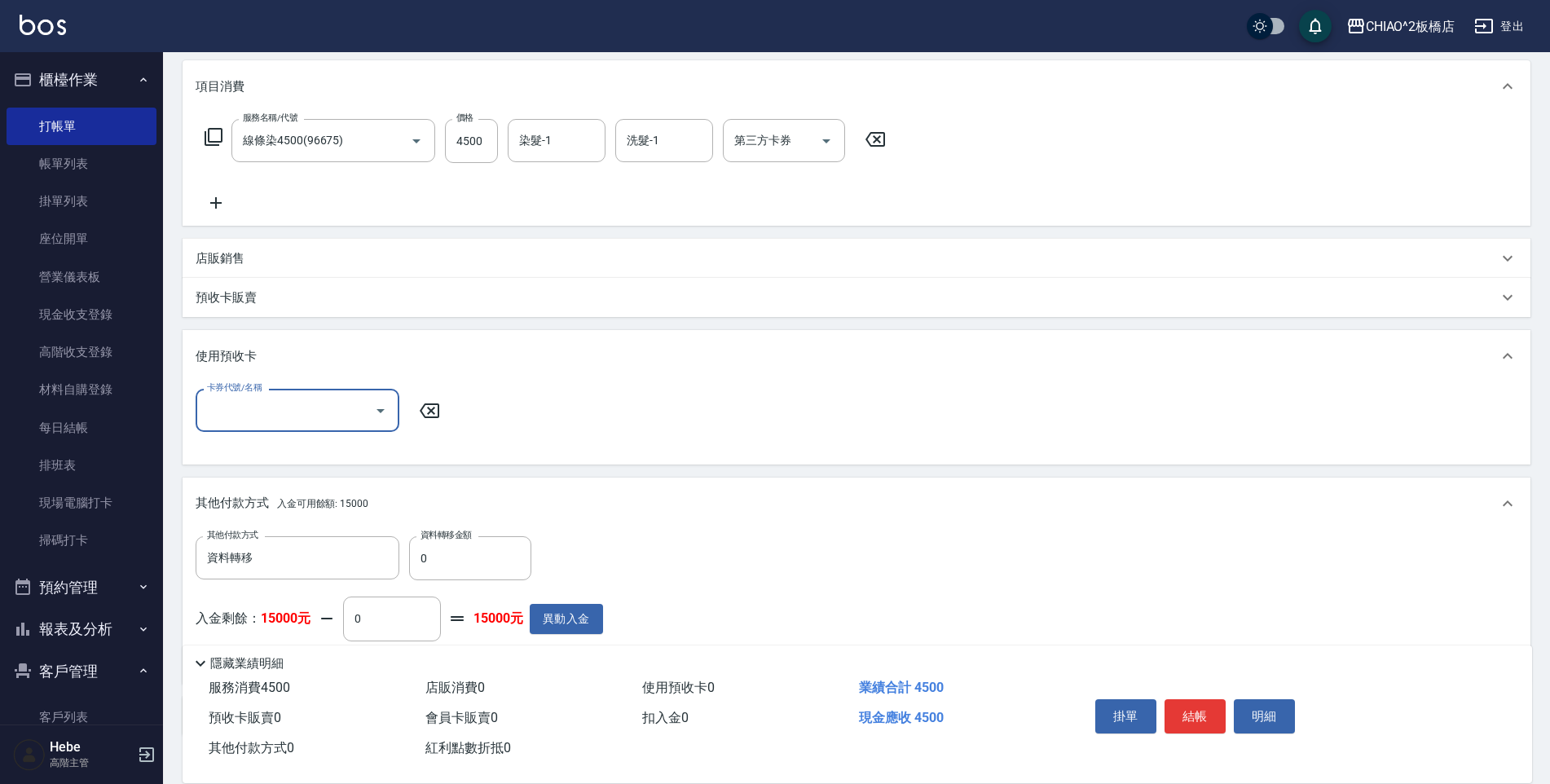
scroll to position [0, 0]
click at [400, 613] on input "0" at bounding box center [391, 620] width 97 height 44
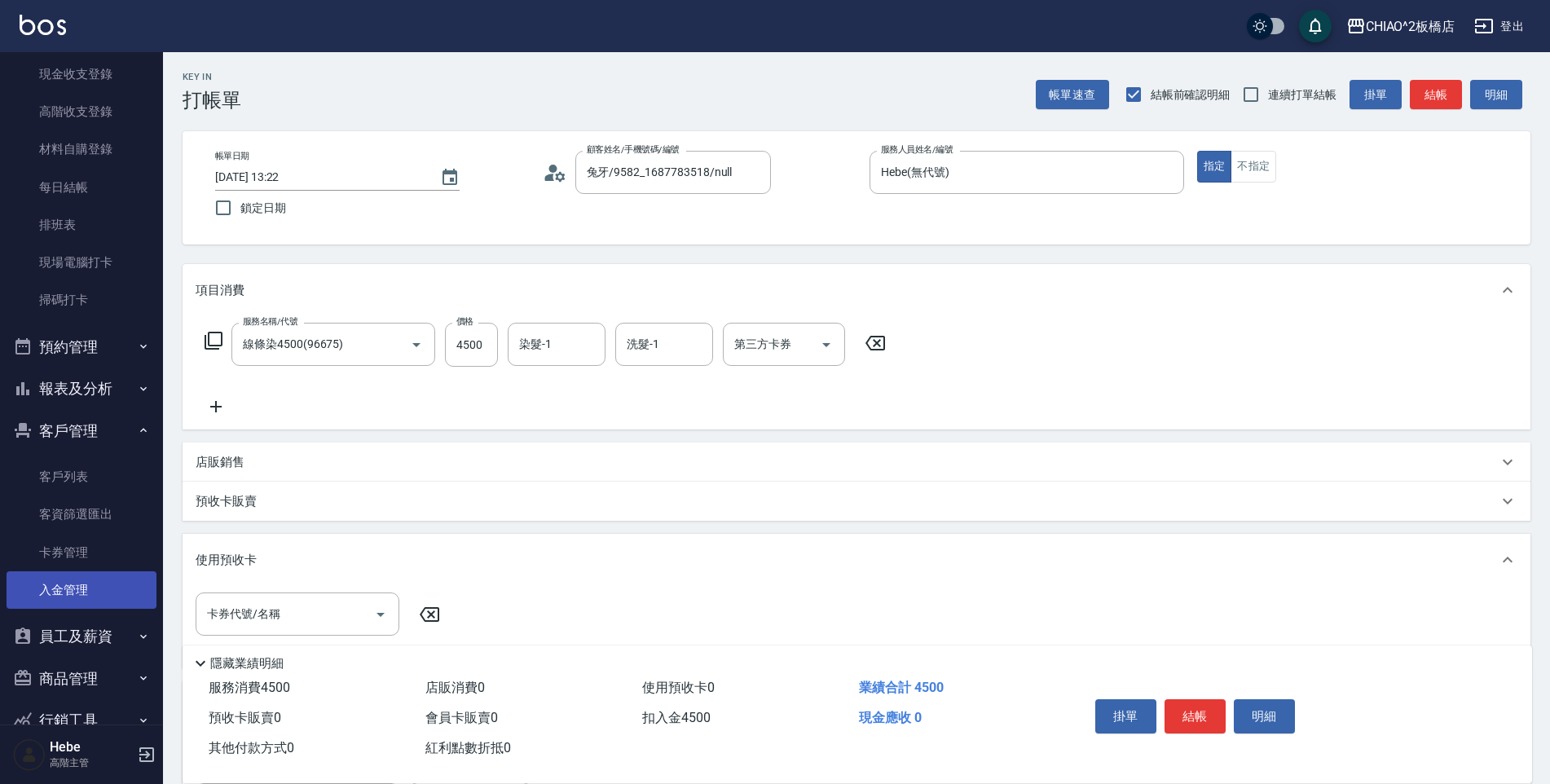
scroll to position [245, 0]
type input "4500"
click at [69, 595] on link "入金管理" at bounding box center [81, 586] width 150 height 38
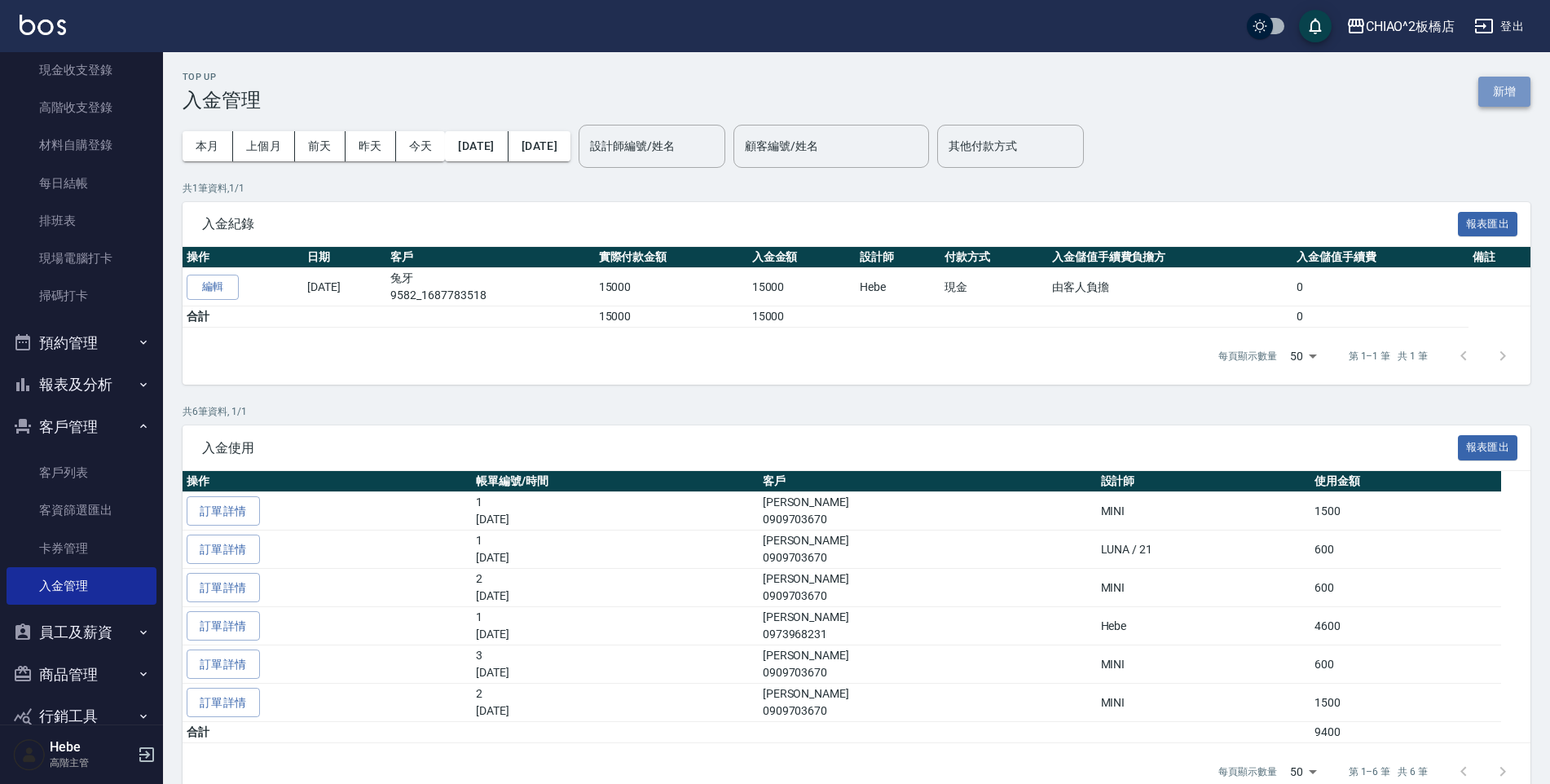
click at [1495, 88] on button "新增" at bounding box center [1505, 92] width 52 height 30
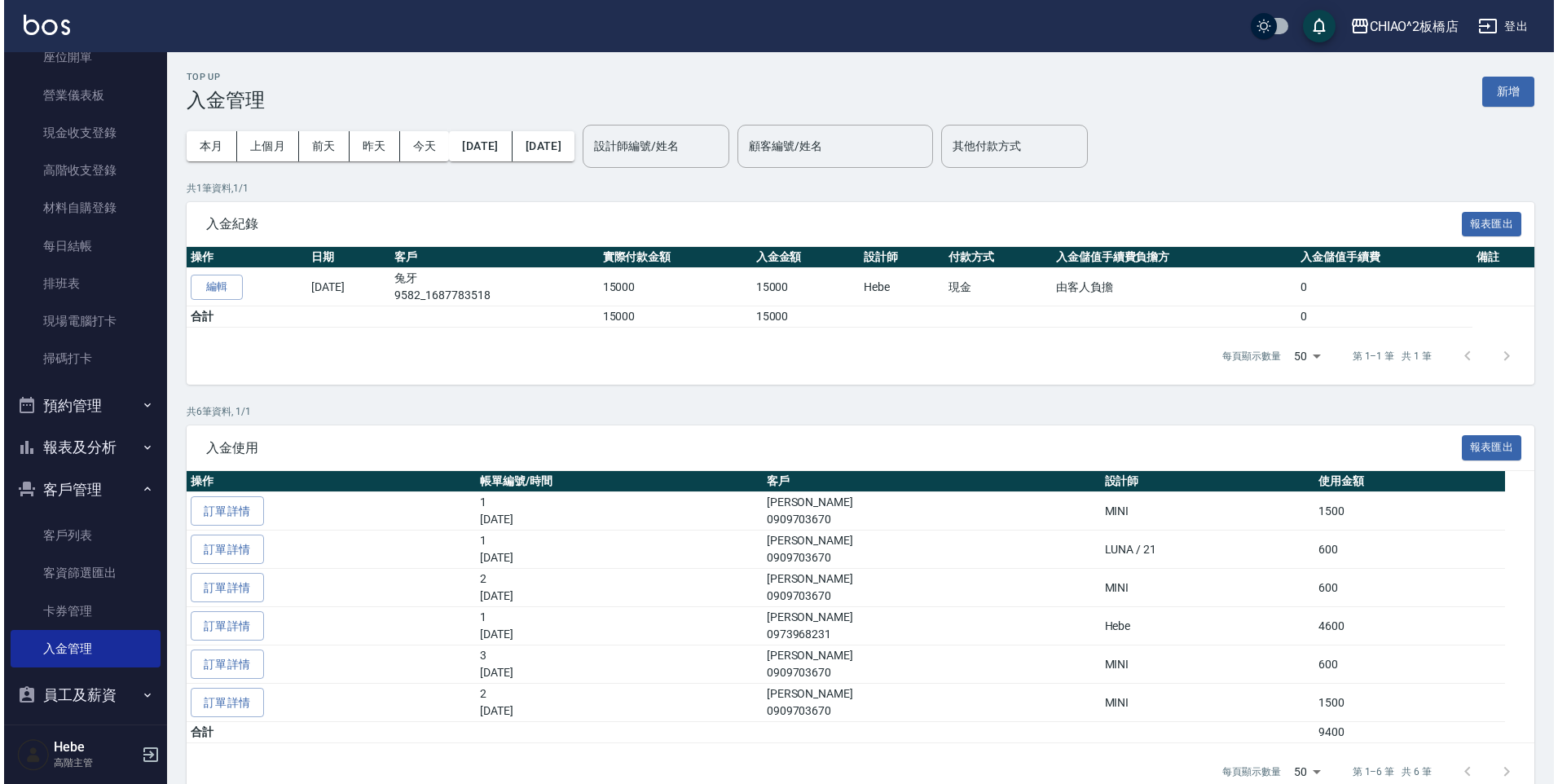
scroll to position [245, 0]
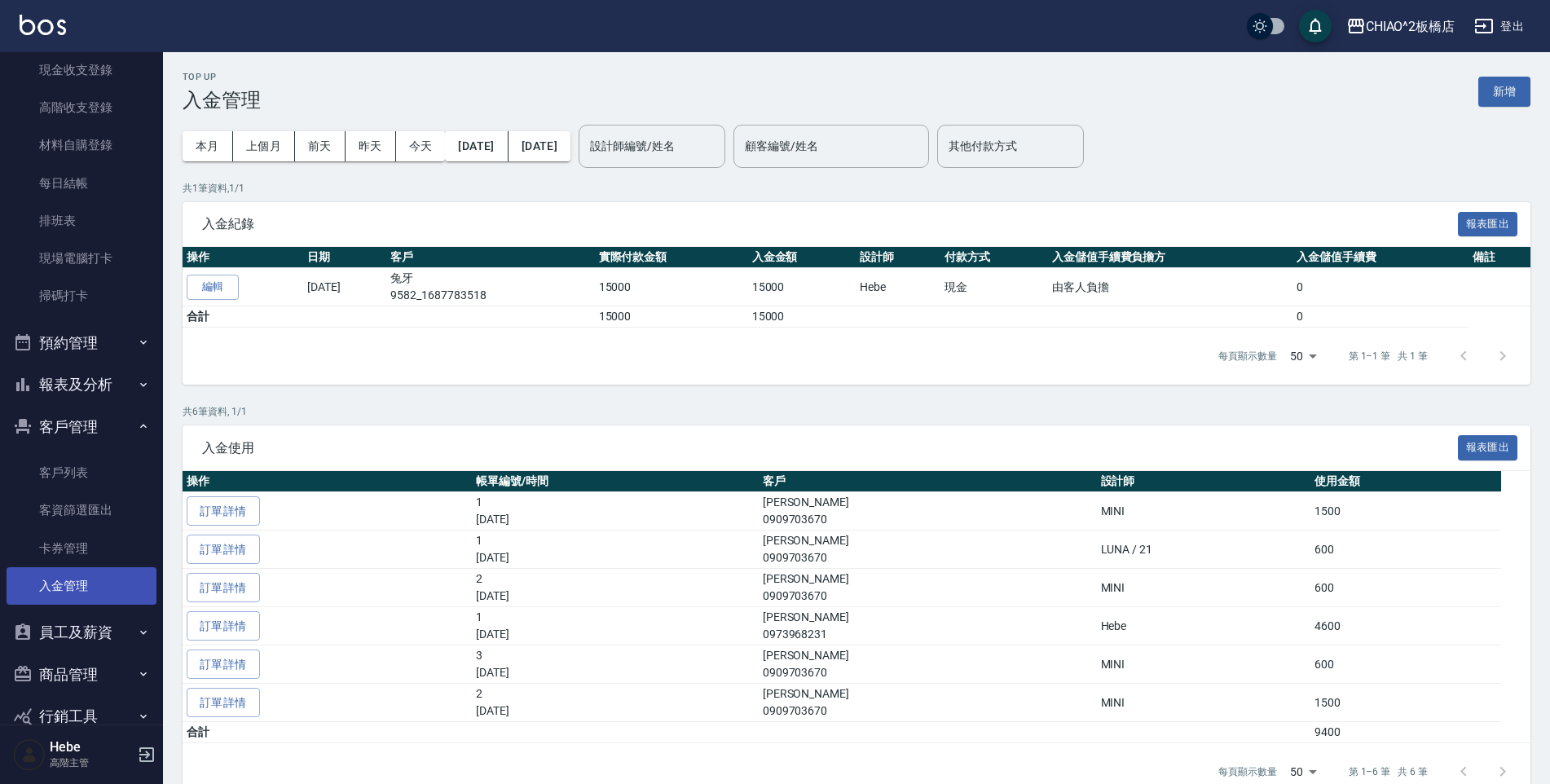
click at [52, 592] on link "入金管理" at bounding box center [81, 586] width 150 height 38
click at [1506, 84] on button "新增" at bounding box center [1505, 92] width 52 height 30
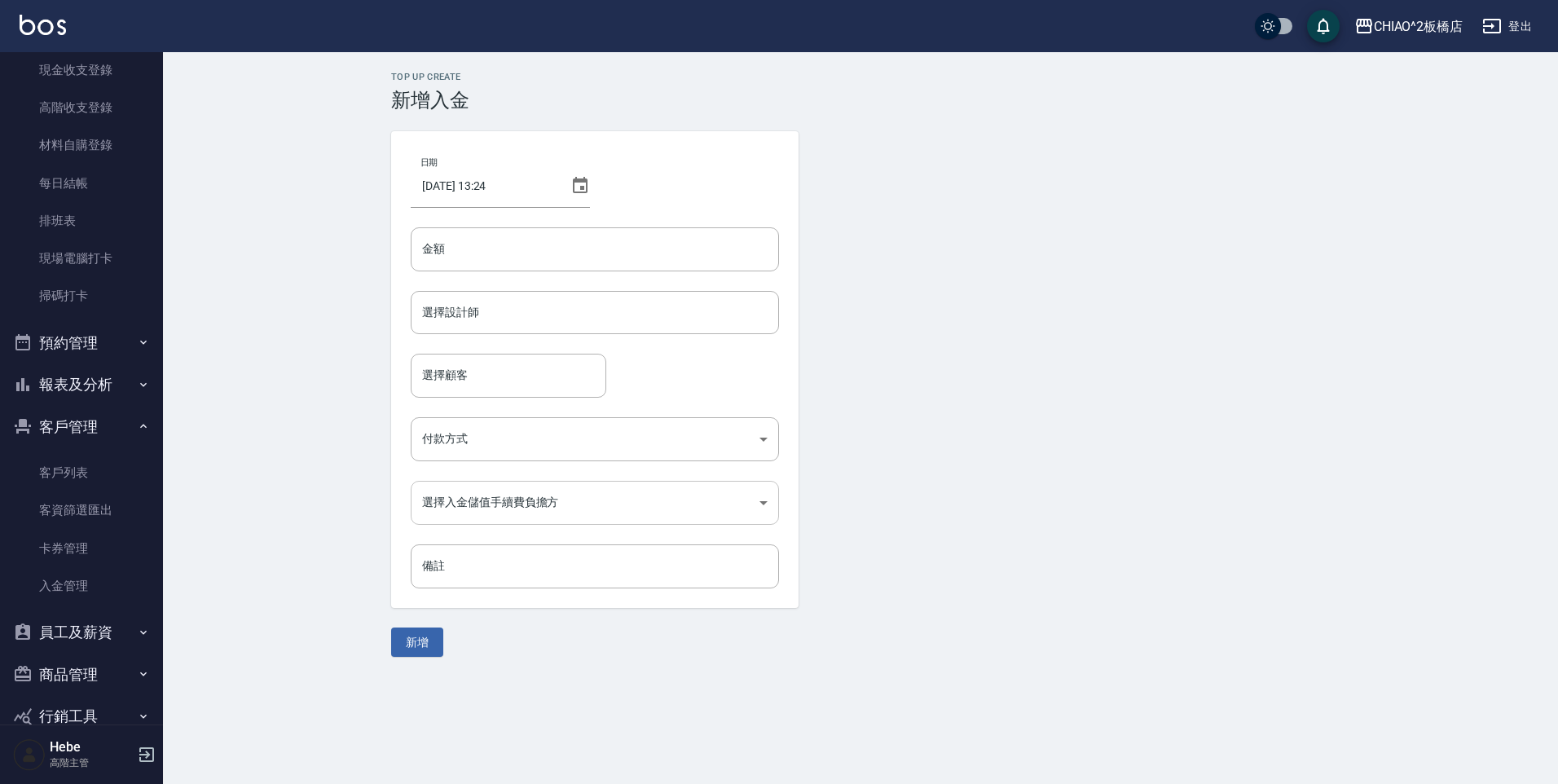
click at [485, 501] on body "CHIAO^2板橋店 登出 櫃檯作業 打帳單 帳單列表 掛單列表 座位開單 營業儀表板 現金收支登錄 高階收支登錄 材料自購登錄 每日結帳 排班表 現場電腦打…" at bounding box center [779, 392] width 1558 height 784
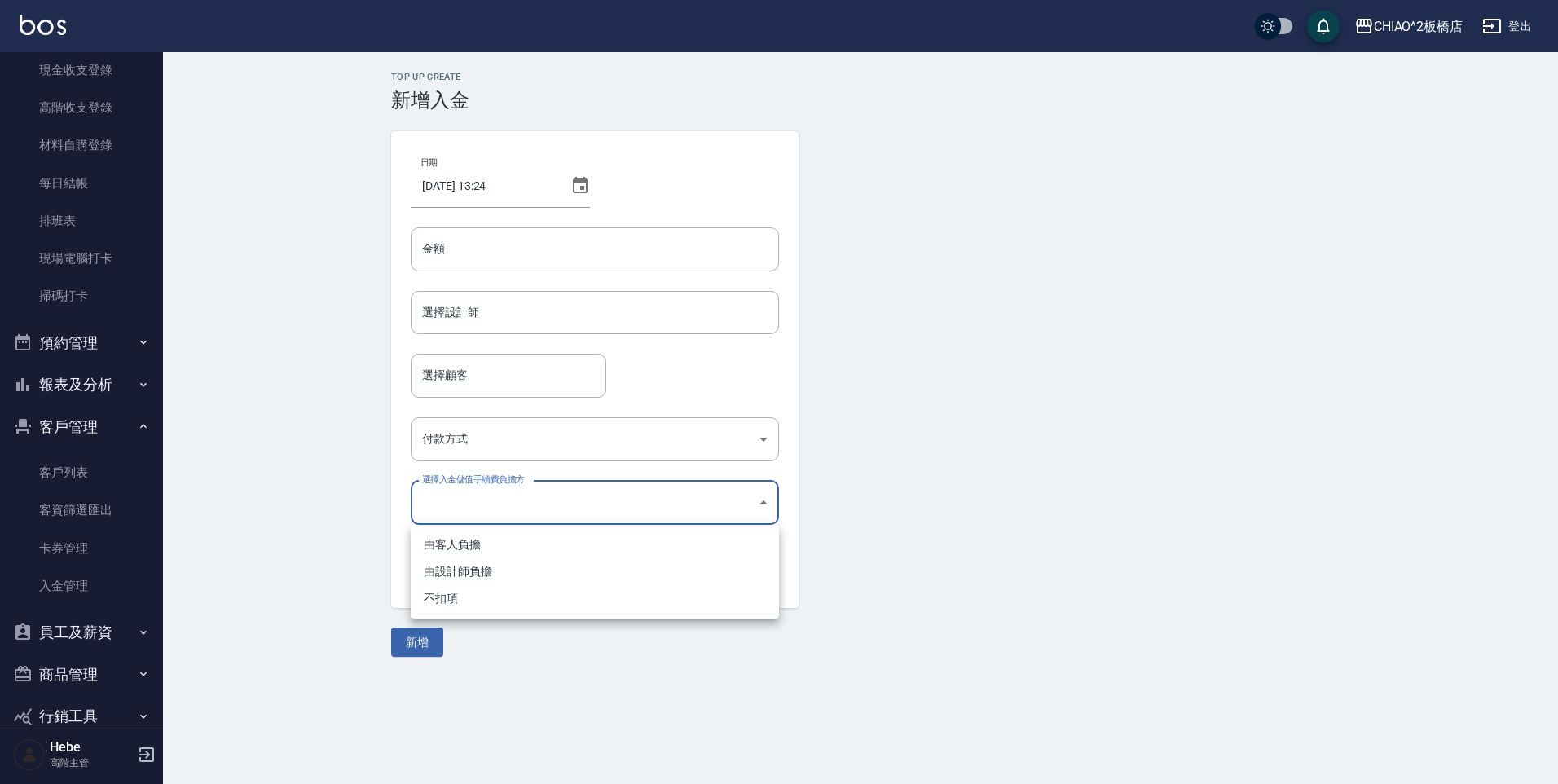
click at [474, 505] on div at bounding box center [779, 392] width 1558 height 784
click at [480, 431] on body "CHIAO^2板橋店 登出 櫃檯作業 打帳單 帳單列表 掛單列表 座位開單 營業儀表板 現金收支登錄 高階收支登錄 材料自購登錄 每日結帳 排班表 現場電腦打…" at bounding box center [779, 392] width 1558 height 784
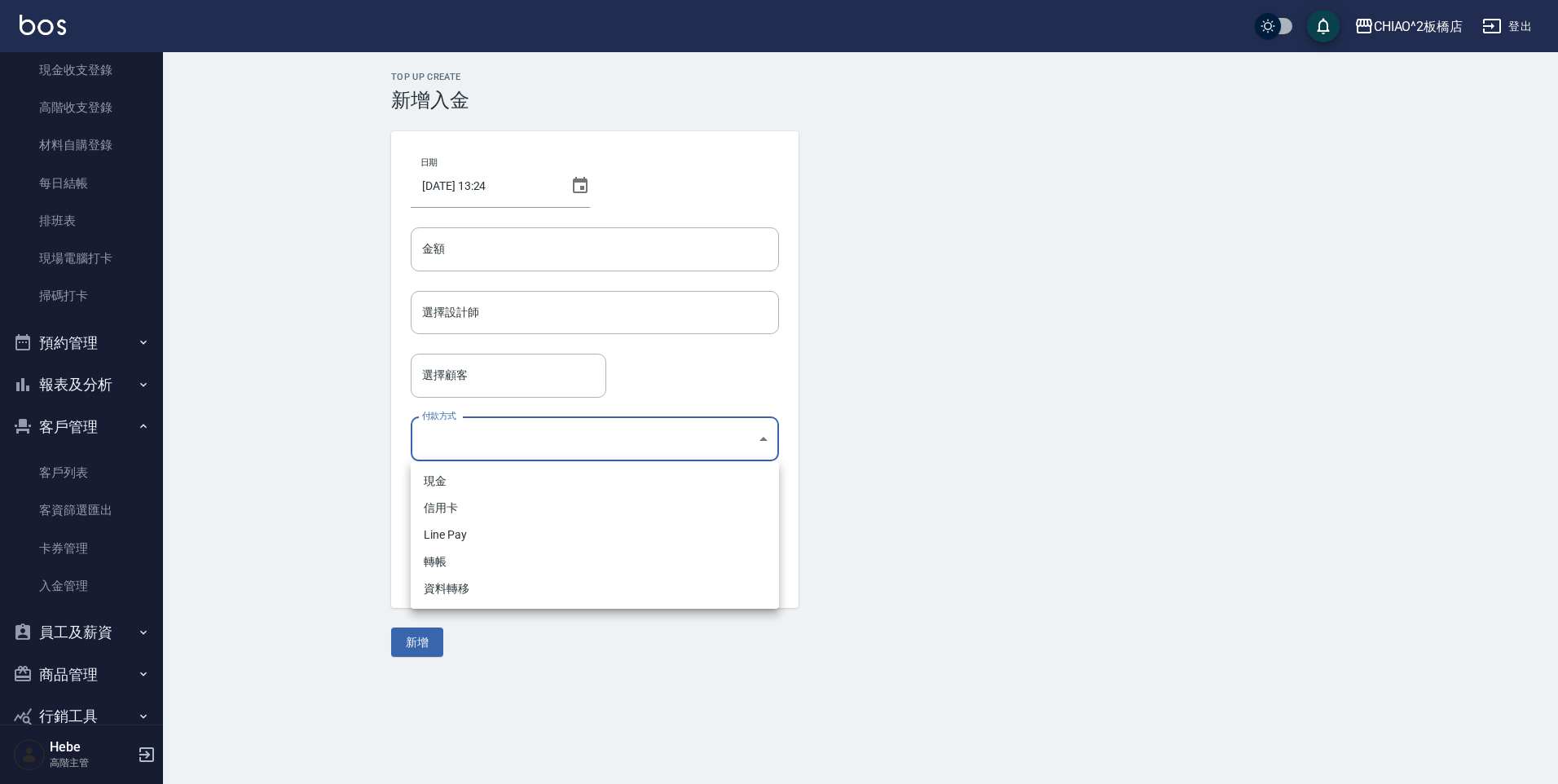
click at [453, 510] on li "信用卡" at bounding box center [595, 507] width 368 height 27
type input "信用卡"
click at [475, 505] on body "CHIAO^2板橋店 登出 櫃檯作業 打帳單 帳單列表 掛單列表 座位開單 營業儀表板 現金收支登錄 高階收支登錄 材料自購登錄 每日結帳 排班表 現場電腦打…" at bounding box center [779, 392] width 1558 height 784
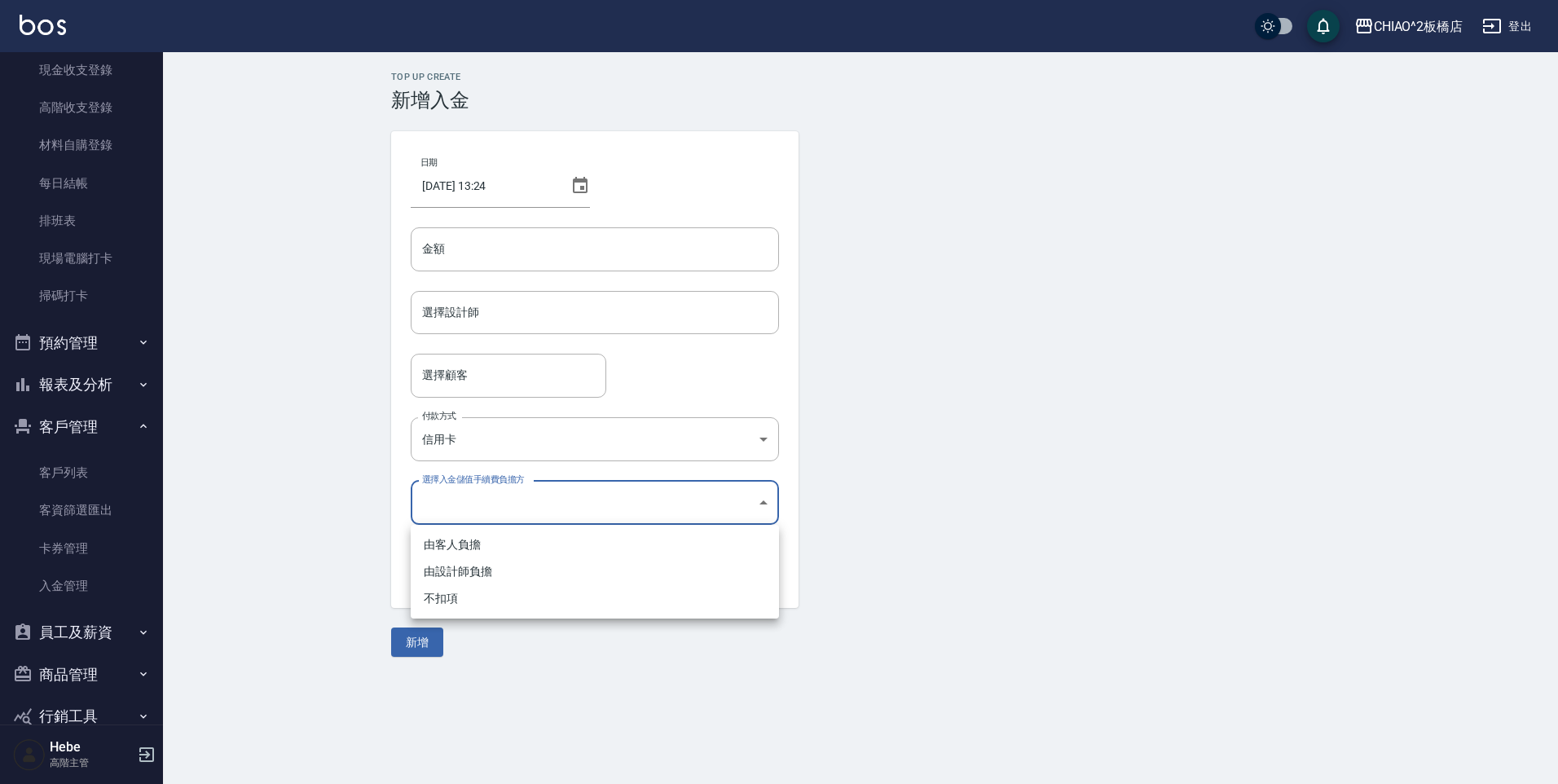
click at [963, 410] on div at bounding box center [779, 392] width 1558 height 784
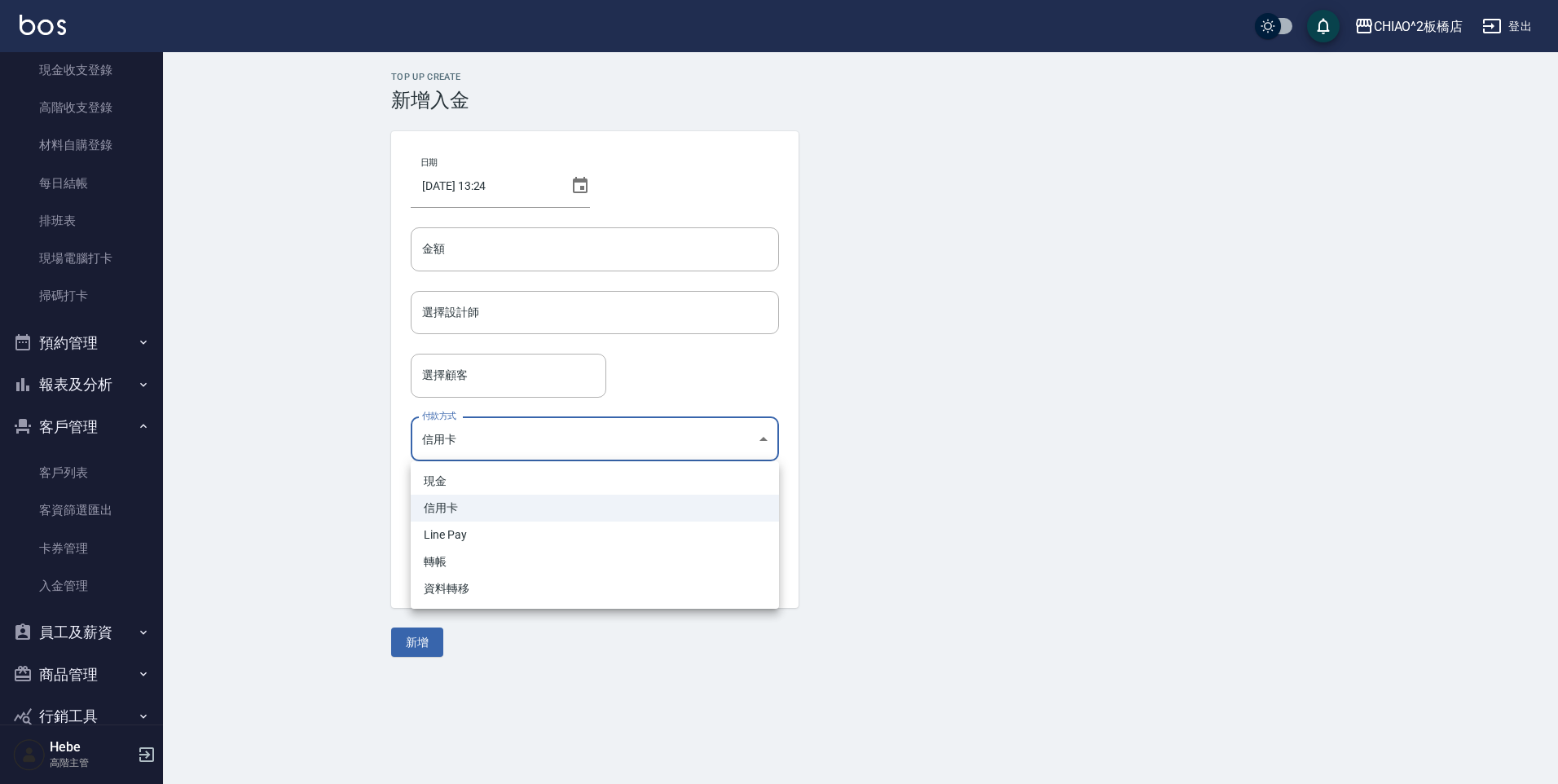
click at [504, 435] on body "CHIAO^2板橋店 登出 櫃檯作業 打帳單 帳單列表 掛單列表 座位開單 營業儀表板 現金收支登錄 高階收支登錄 材料自購登錄 每日結帳 排班表 現場電腦打…" at bounding box center [779, 392] width 1558 height 784
click at [976, 502] on div at bounding box center [779, 392] width 1558 height 784
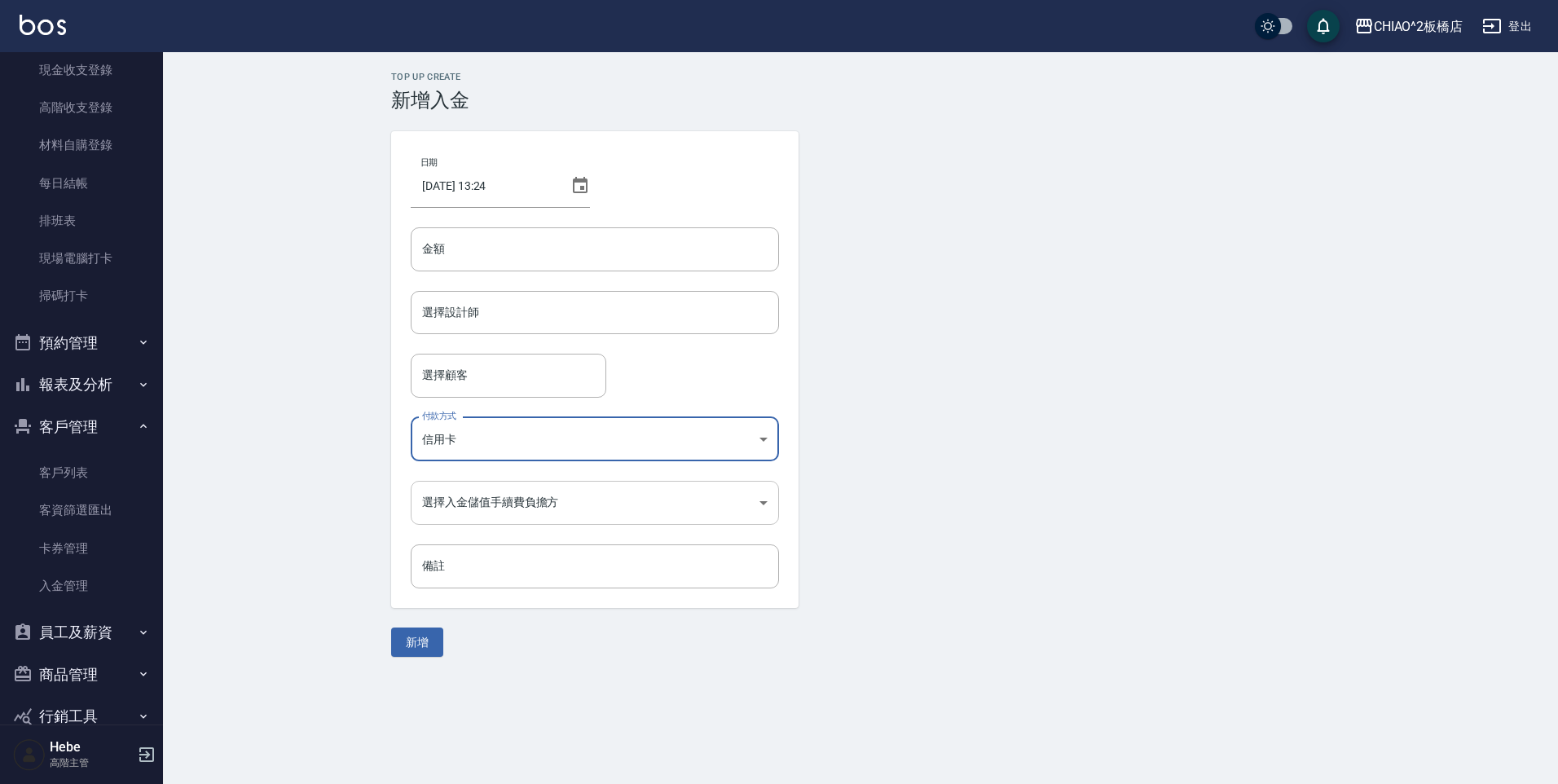
click at [528, 509] on body "CHIAO^2板橋店 登出 櫃檯作業 打帳單 帳單列表 掛單列表 座位開單 營業儀表板 現金收支登錄 高階收支登錄 材料自購登錄 每日結帳 排班表 現場電腦打…" at bounding box center [779, 392] width 1558 height 784
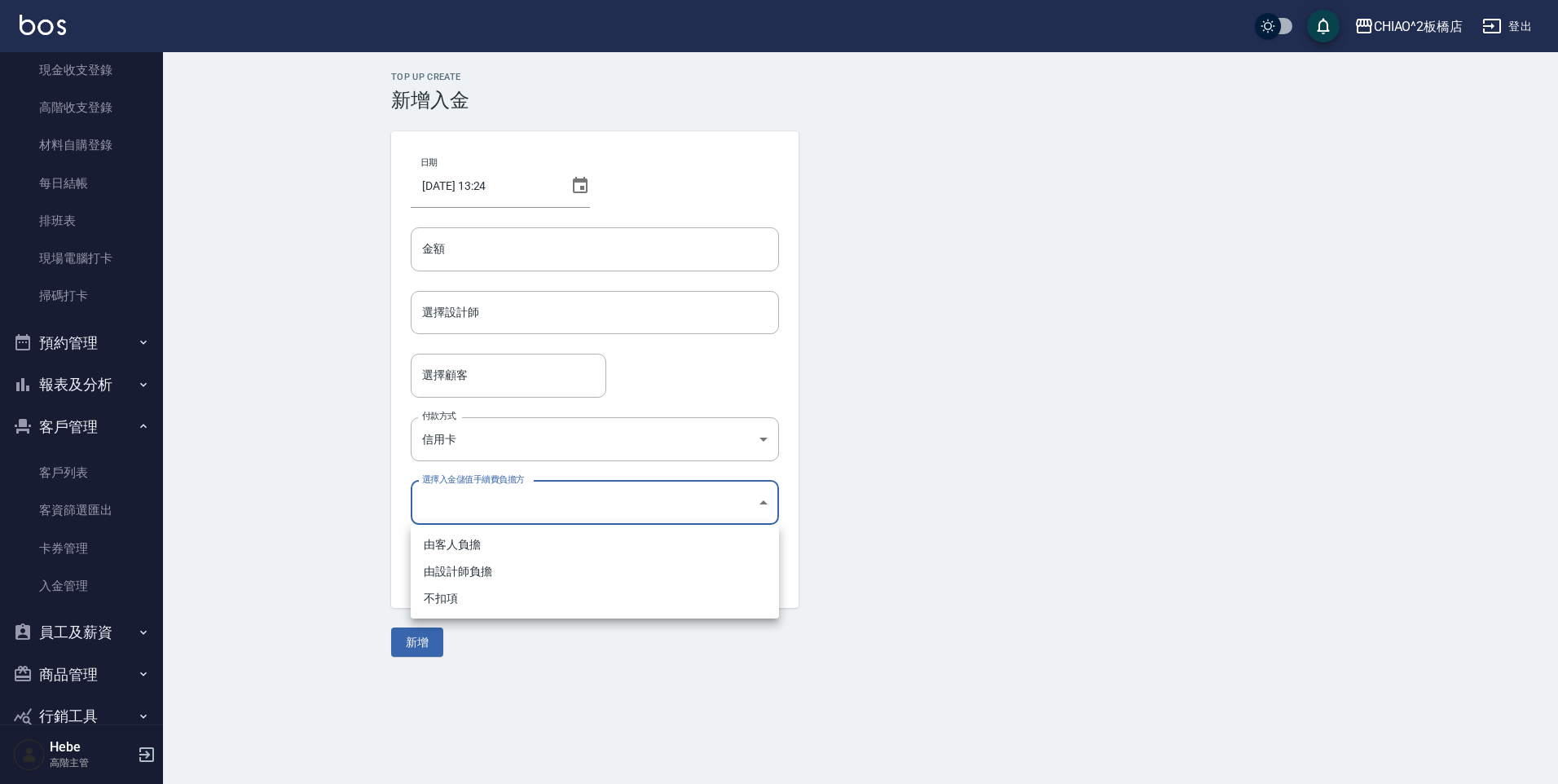
click at [598, 683] on div at bounding box center [779, 392] width 1558 height 784
click at [475, 498] on body "CHIAO^2板橋店 登出 櫃檯作業 打帳單 帳單列表 掛單列表 座位開單 營業儀表板 現金收支登錄 高階收支登錄 材料自購登錄 每日結帳 排班表 現場電腦打…" at bounding box center [779, 392] width 1558 height 784
drag, startPoint x: 455, startPoint y: 595, endPoint x: 454, endPoint y: 611, distance: 16.0
click at [455, 610] on li "不扣項" at bounding box center [595, 598] width 368 height 27
type input "WITHOUTHANDLINGFEE"
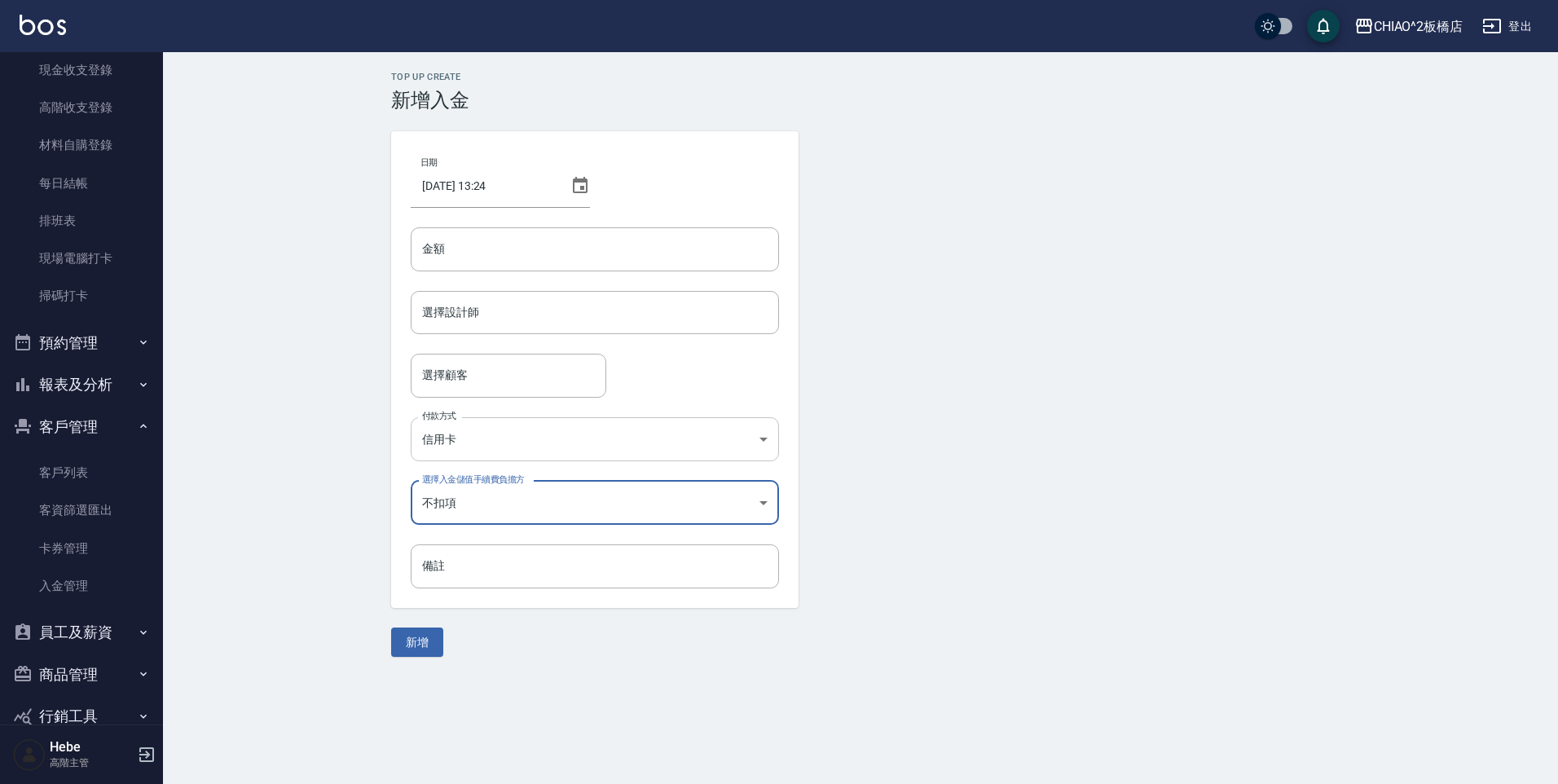
click at [486, 439] on body "CHIAO^2板橋店 登出 櫃檯作業 打帳單 帳單列表 掛單列表 座位開單 營業儀表板 現金收支登錄 高階收支登錄 材料自購登錄 每日結帳 排班表 現場電腦打…" at bounding box center [779, 392] width 1558 height 784
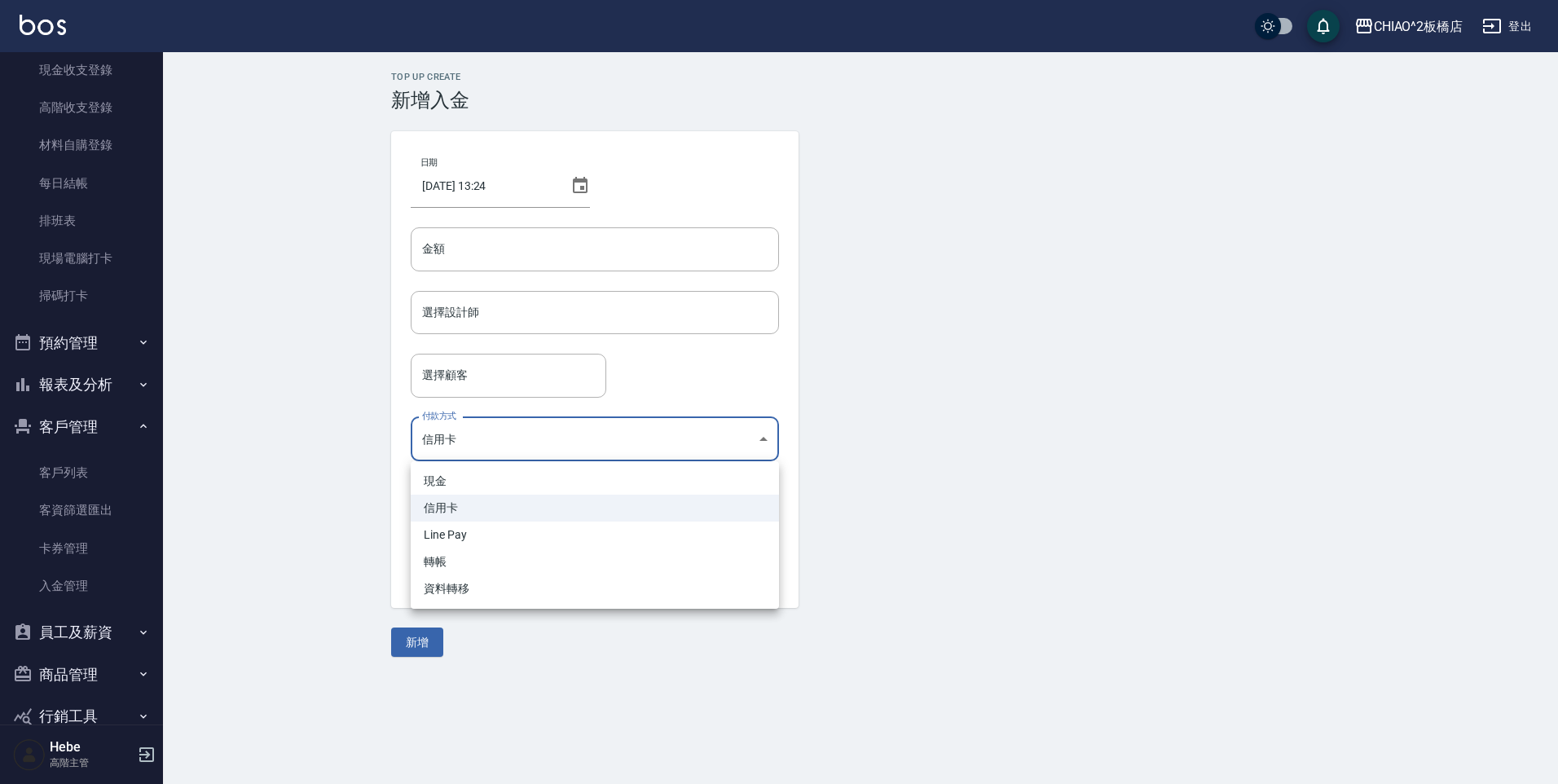
click at [465, 482] on li "現金" at bounding box center [595, 480] width 368 height 27
type input "現金"
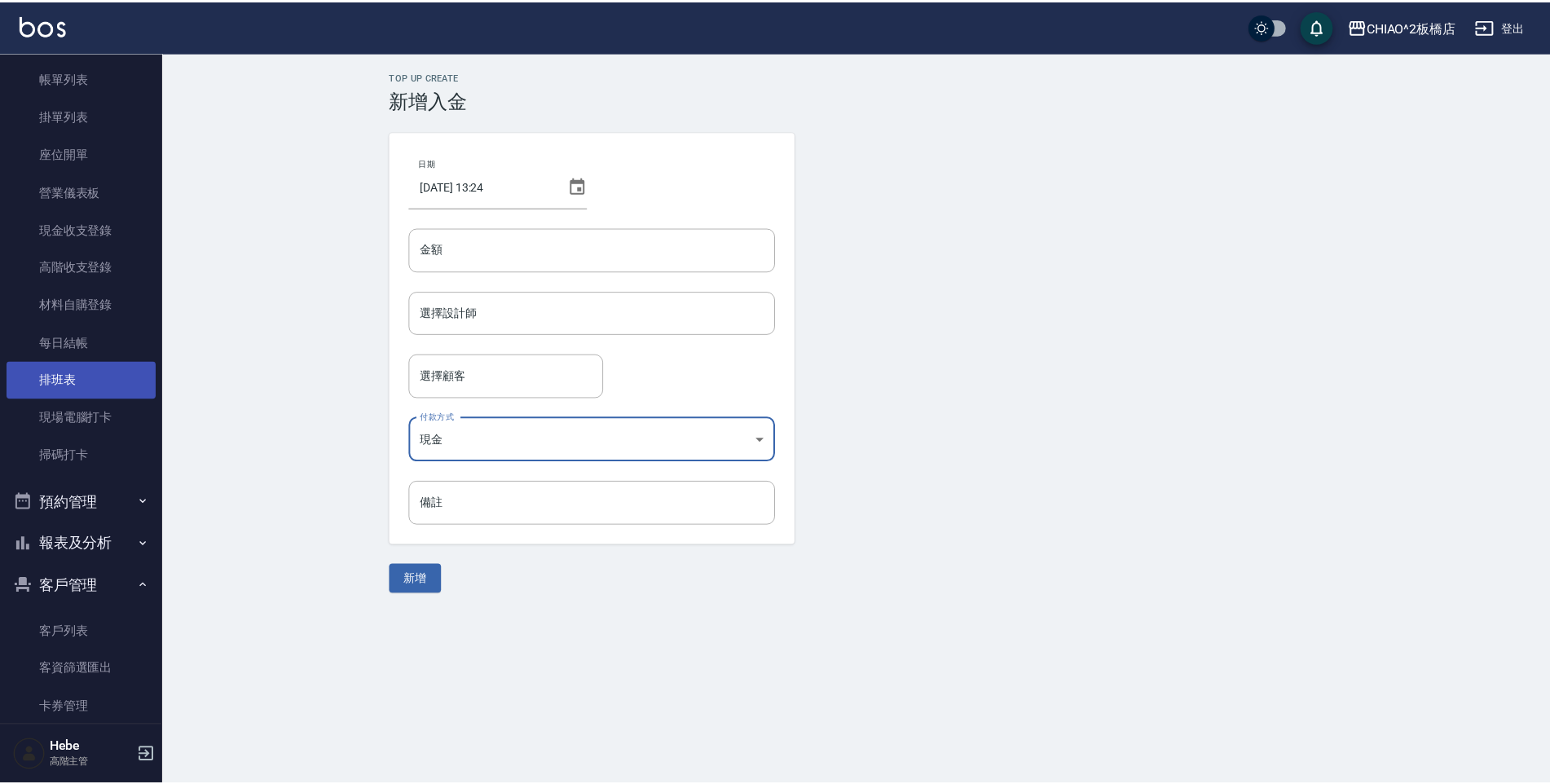
scroll to position [245, 0]
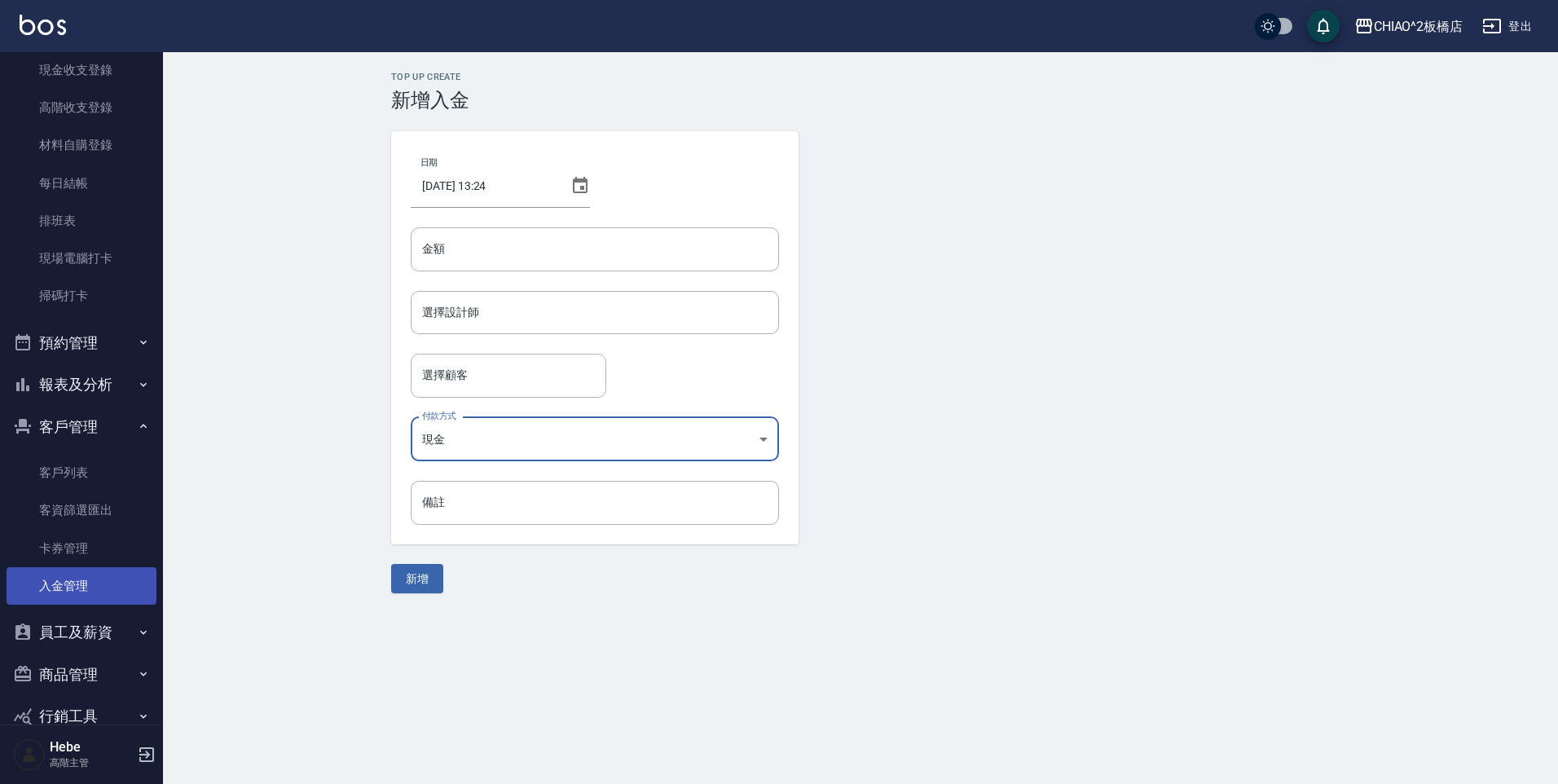
click at [79, 590] on link "入金管理" at bounding box center [81, 586] width 150 height 38
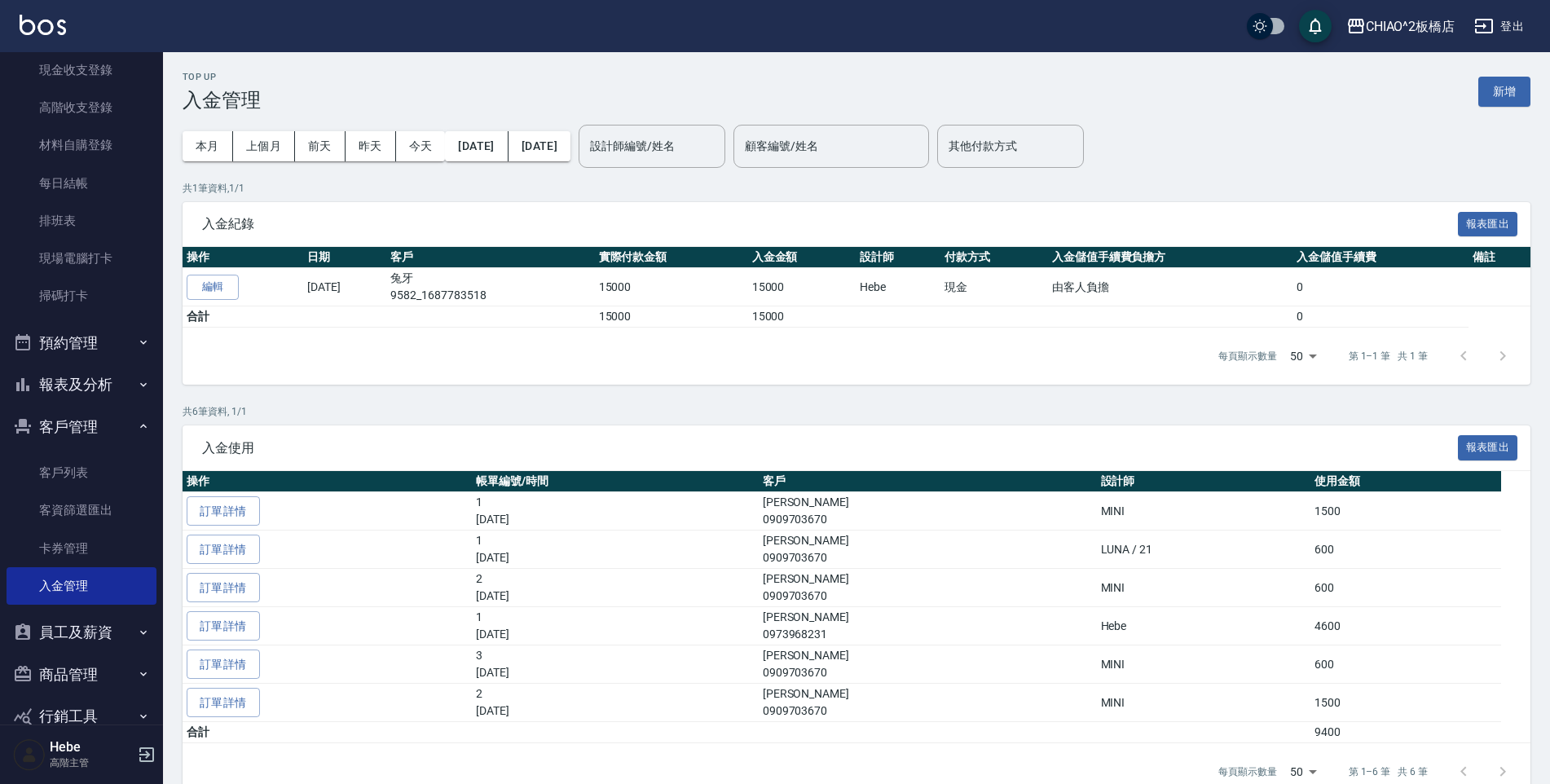
click at [90, 383] on button "報表及分析" at bounding box center [81, 385] width 150 height 43
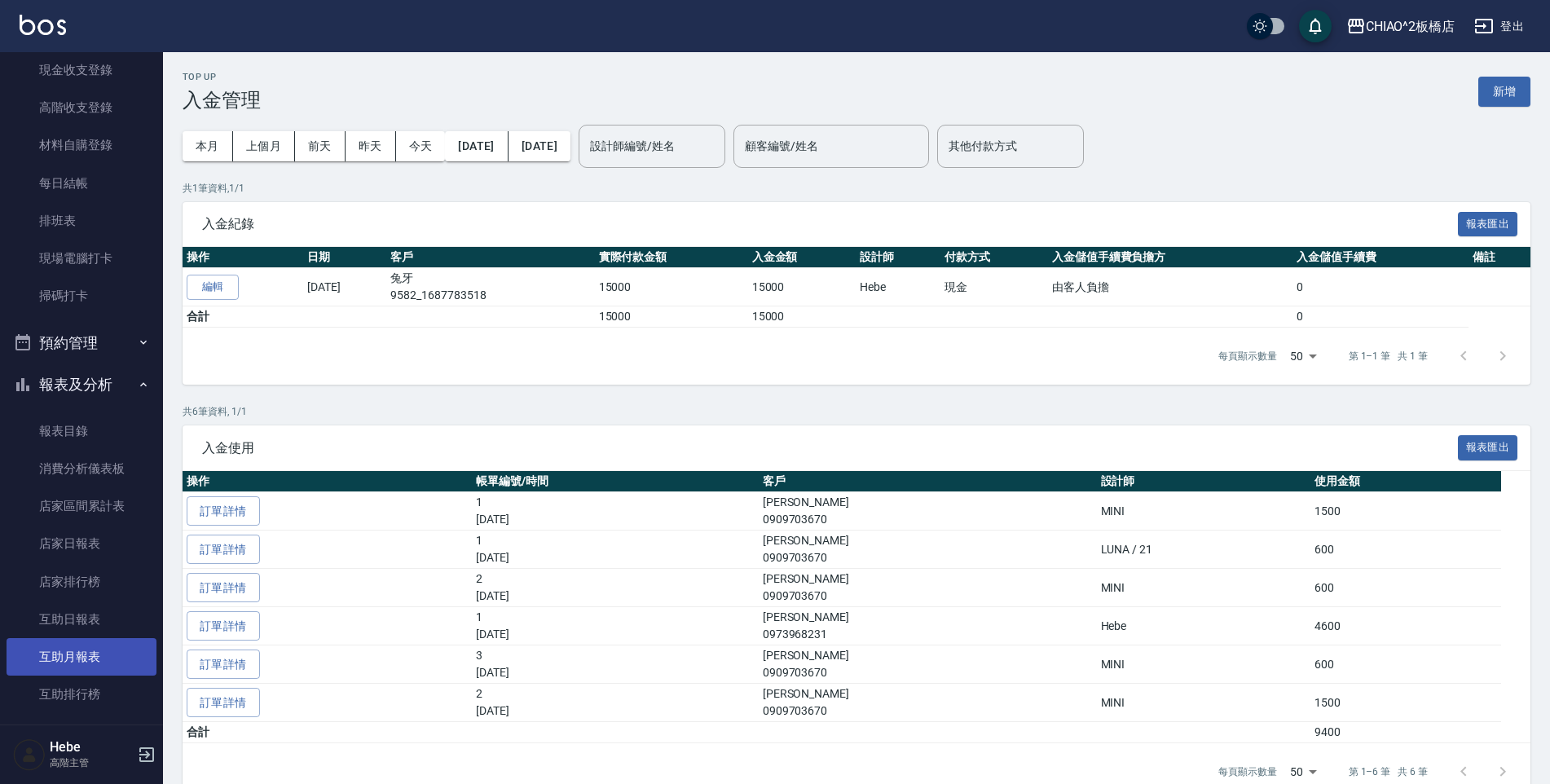
scroll to position [651, 0]
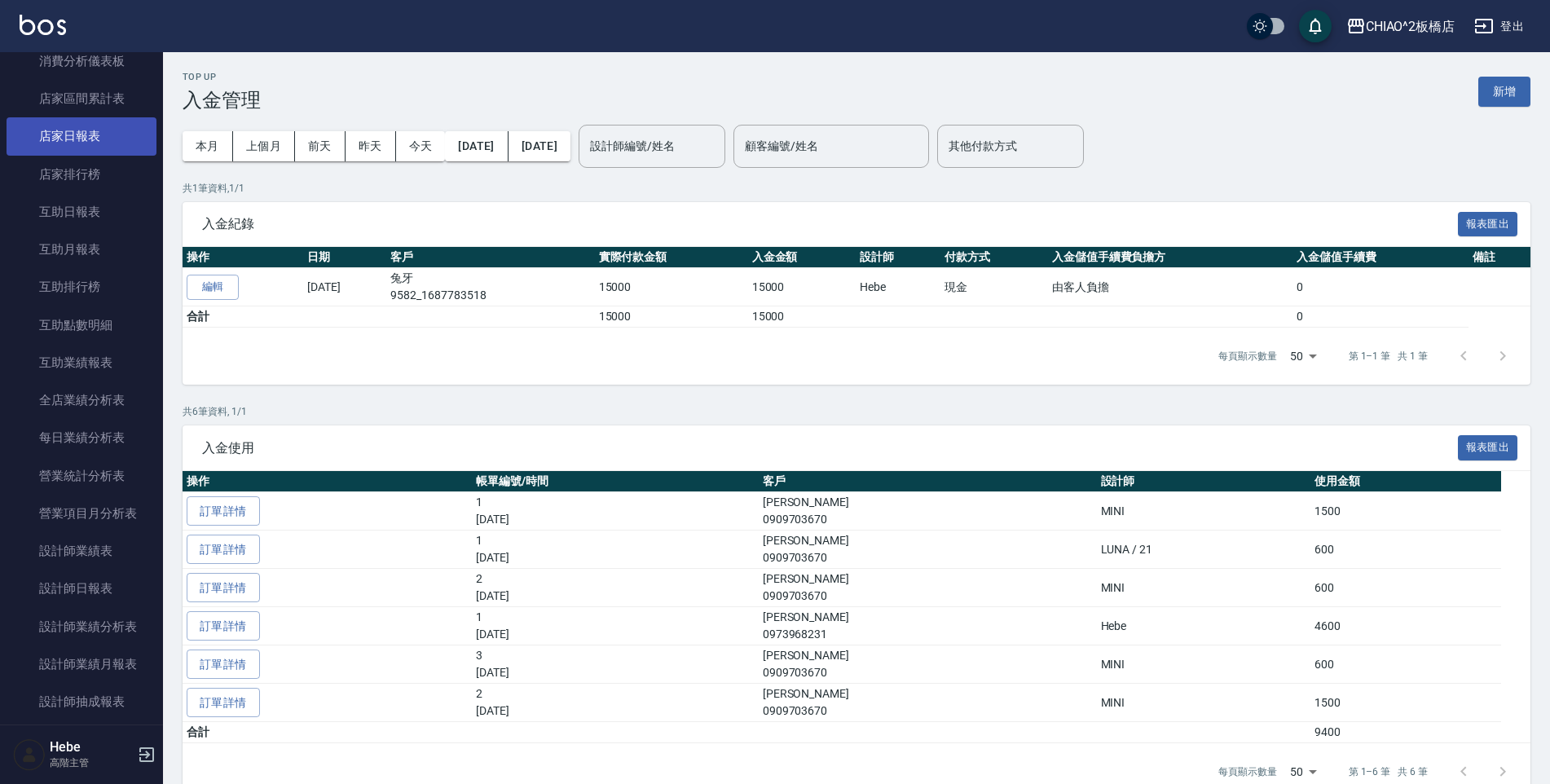
click at [91, 129] on link "店家日報表" at bounding box center [81, 136] width 150 height 38
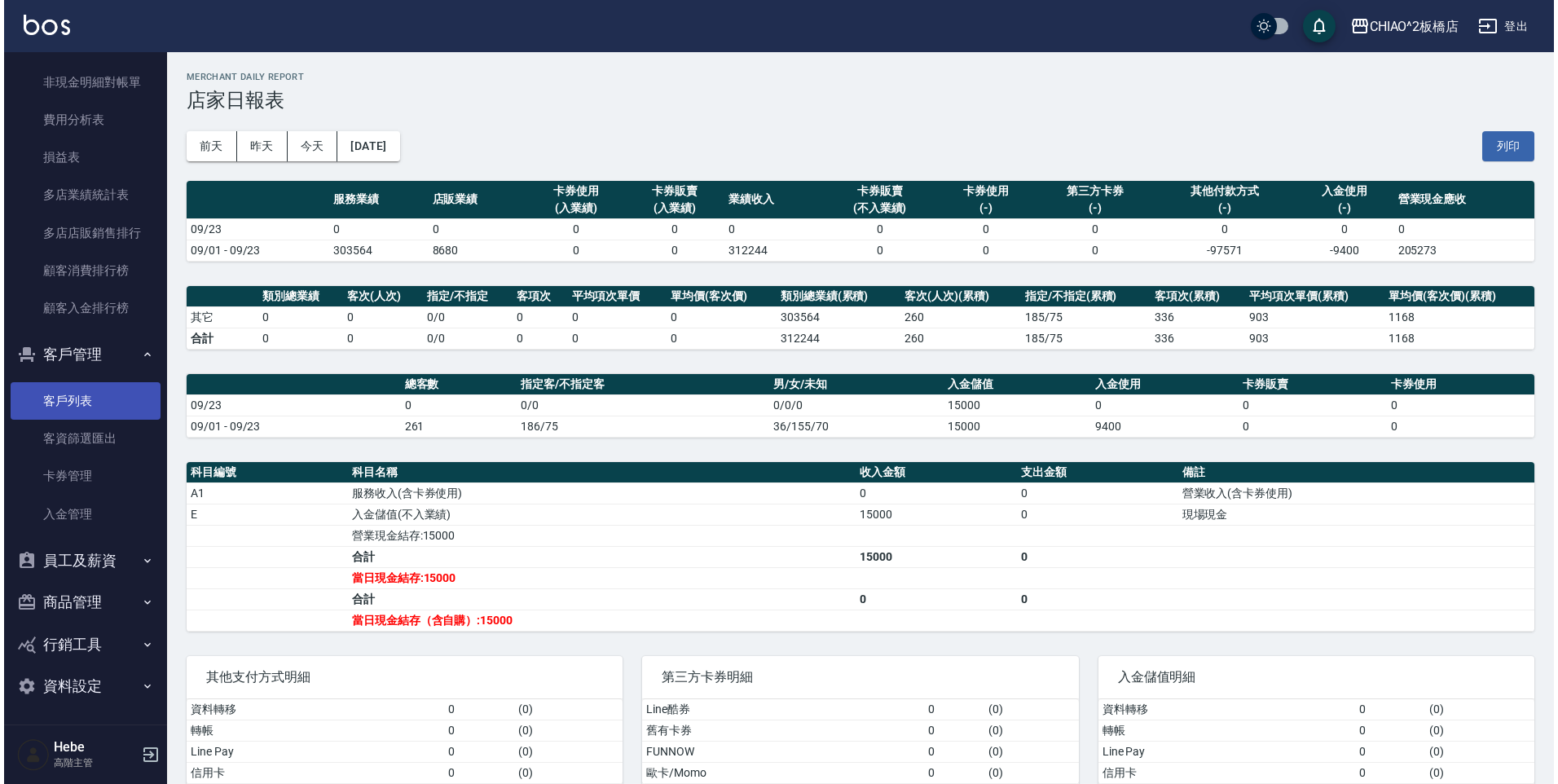
scroll to position [1952, 0]
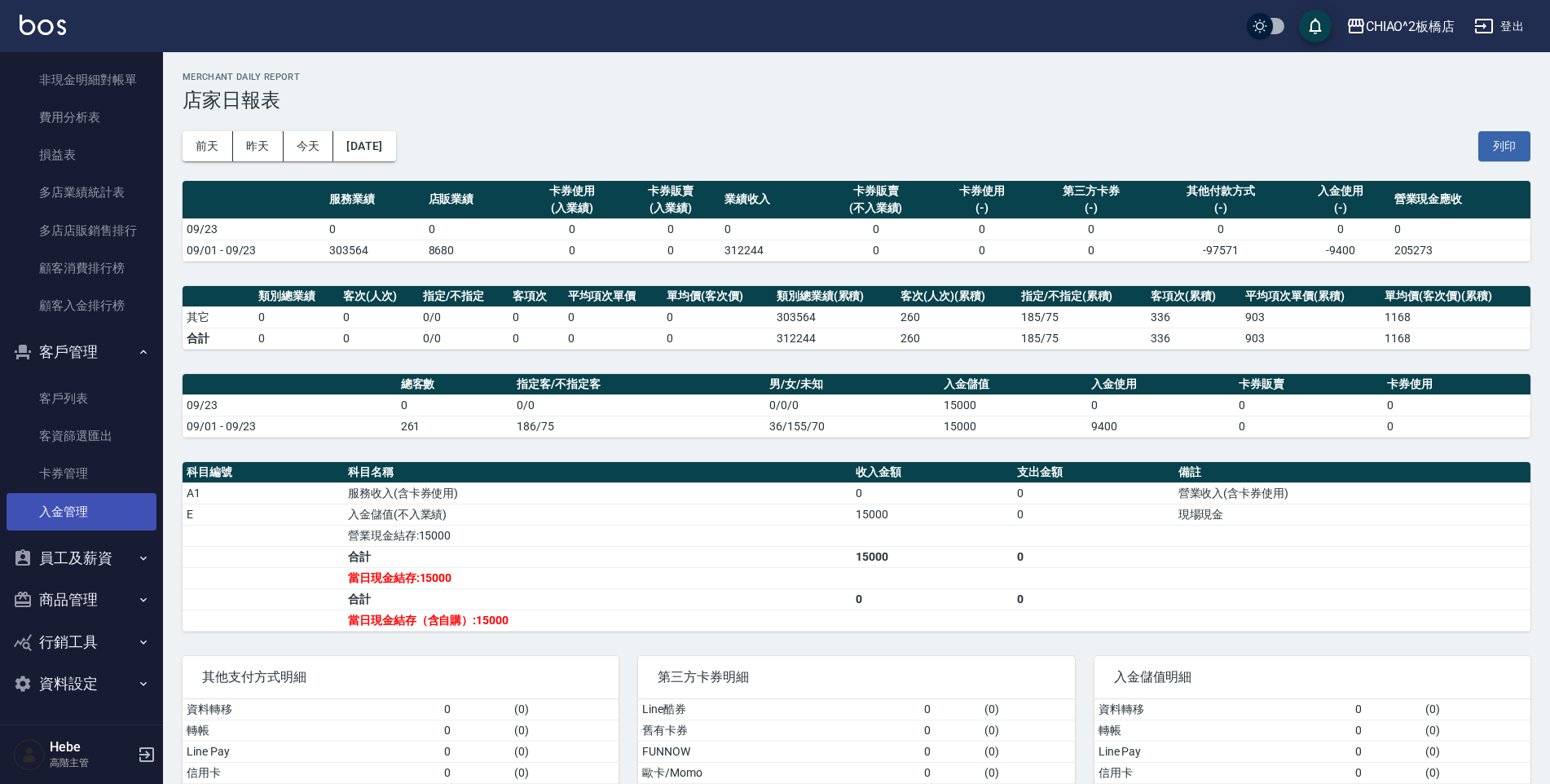
click at [68, 525] on link "入金管理" at bounding box center [81, 511] width 150 height 38
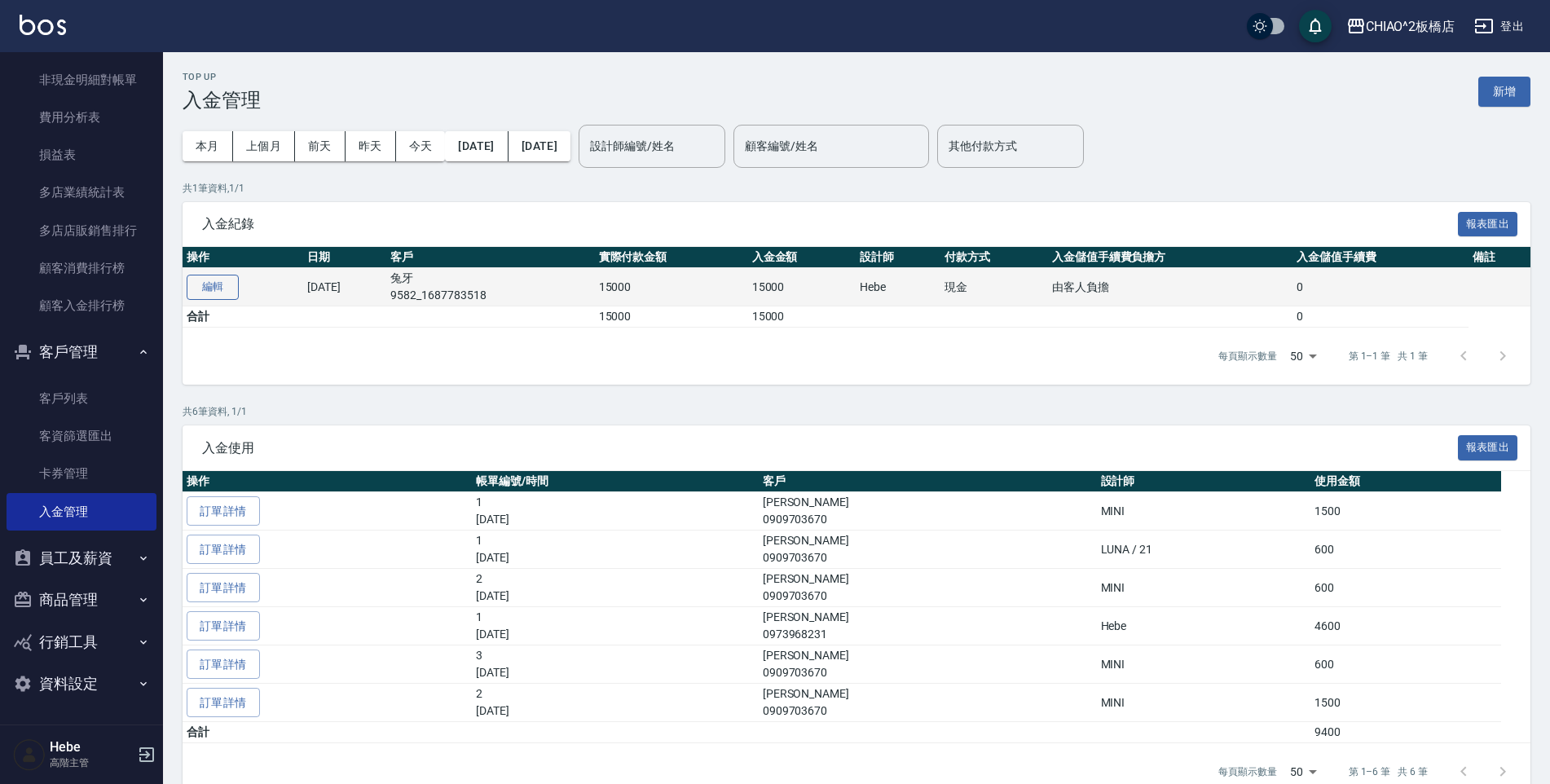
click at [223, 287] on button "編輯" at bounding box center [213, 286] width 52 height 25
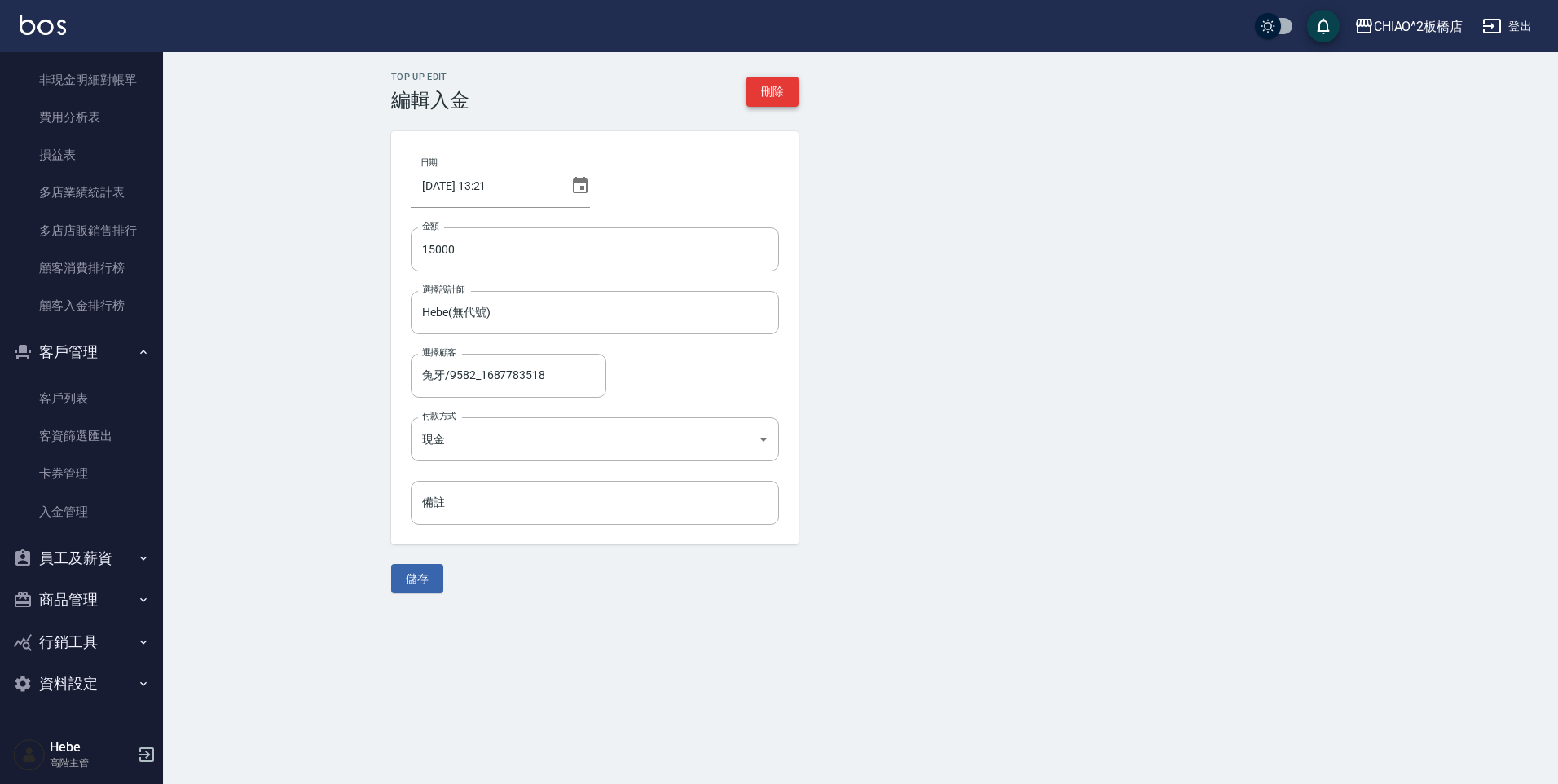
click at [768, 96] on button "刪除" at bounding box center [773, 92] width 52 height 30
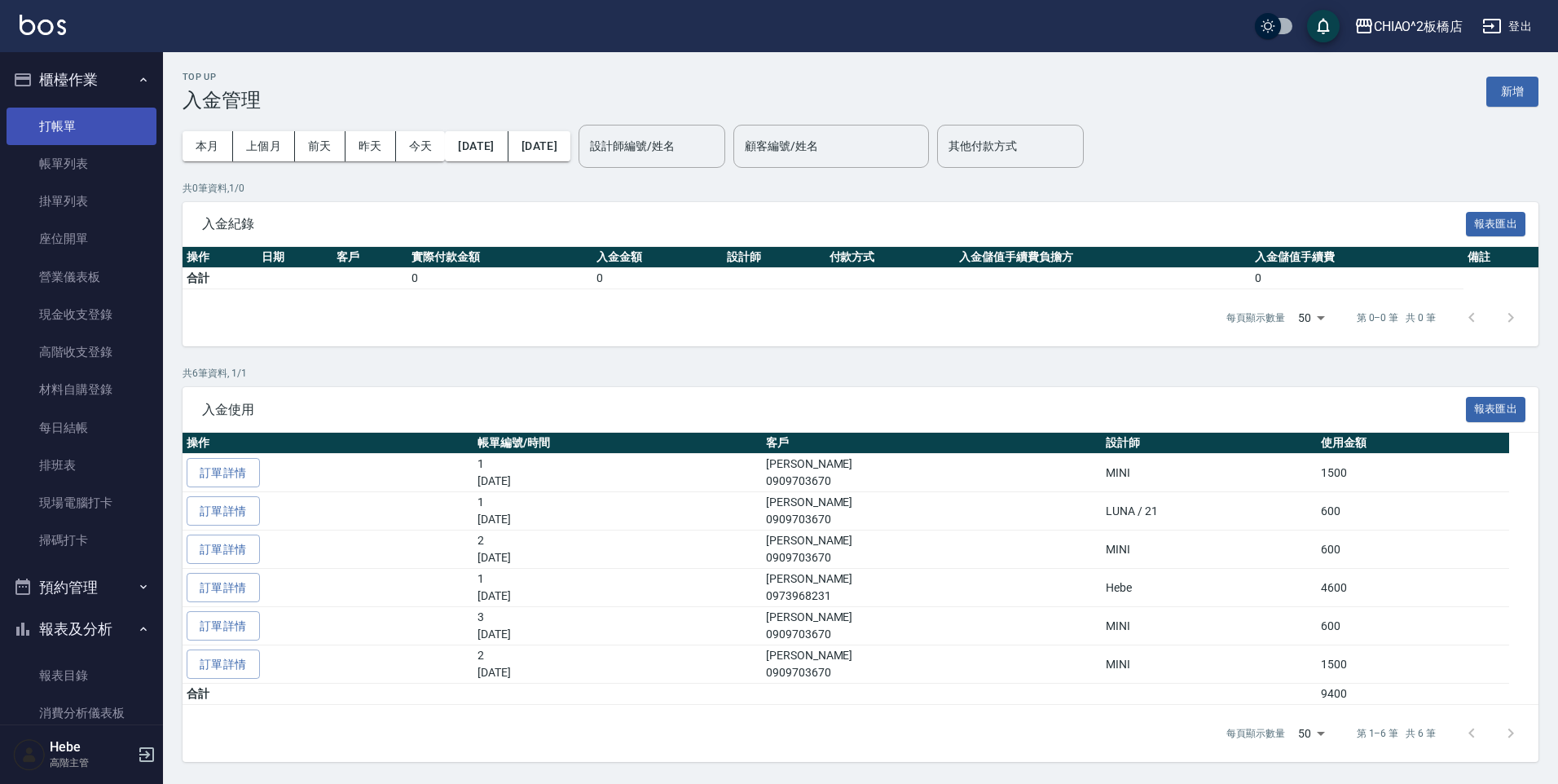
click at [84, 125] on link "打帳單" at bounding box center [81, 126] width 150 height 38
